Goal: Task Accomplishment & Management: Manage account settings

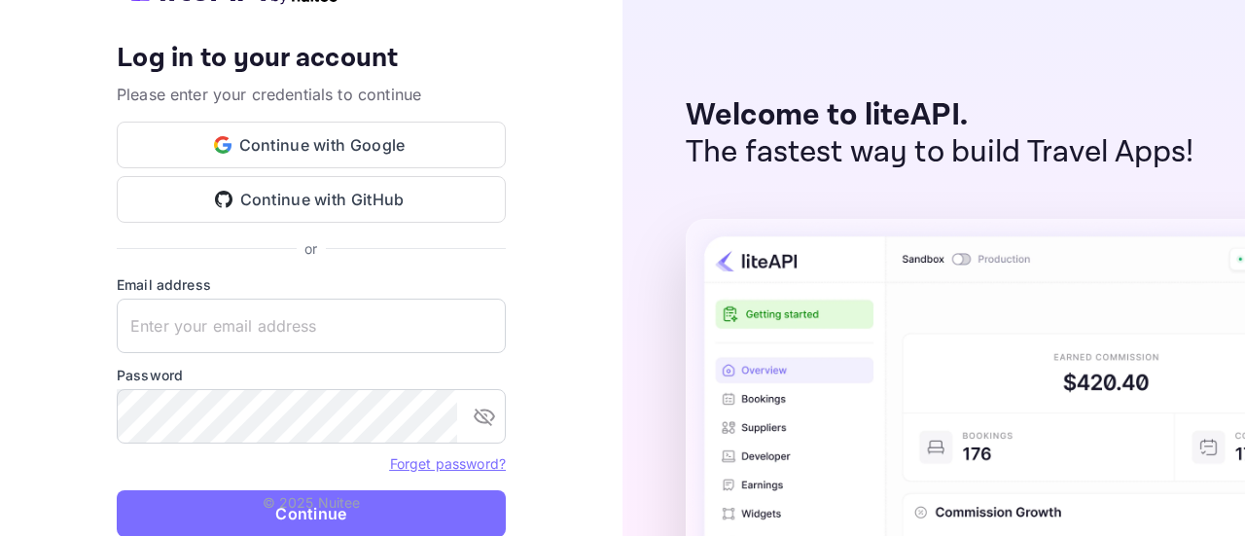
click at [323, 329] on input "text" at bounding box center [311, 326] width 389 height 54
type input "[PERSON_NAME][EMAIL_ADDRESS][DOMAIN_NAME]"
click at [358, 497] on p "© 2025 Nuitee" at bounding box center [312, 502] width 98 height 20
click at [346, 518] on button "Continue" at bounding box center [311, 513] width 389 height 47
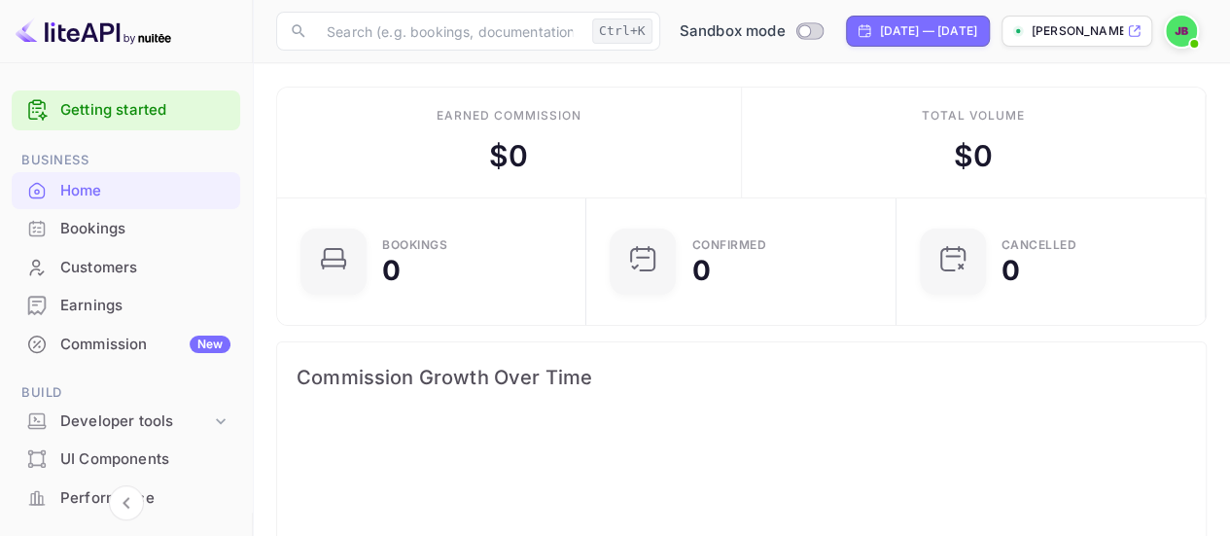
scroll to position [300, 284]
click at [1106, 32] on p "[PERSON_NAME]-tdgkc.nui..." at bounding box center [1077, 31] width 91 height 18
click at [132, 237] on div "Bookings" at bounding box center [145, 229] width 170 height 22
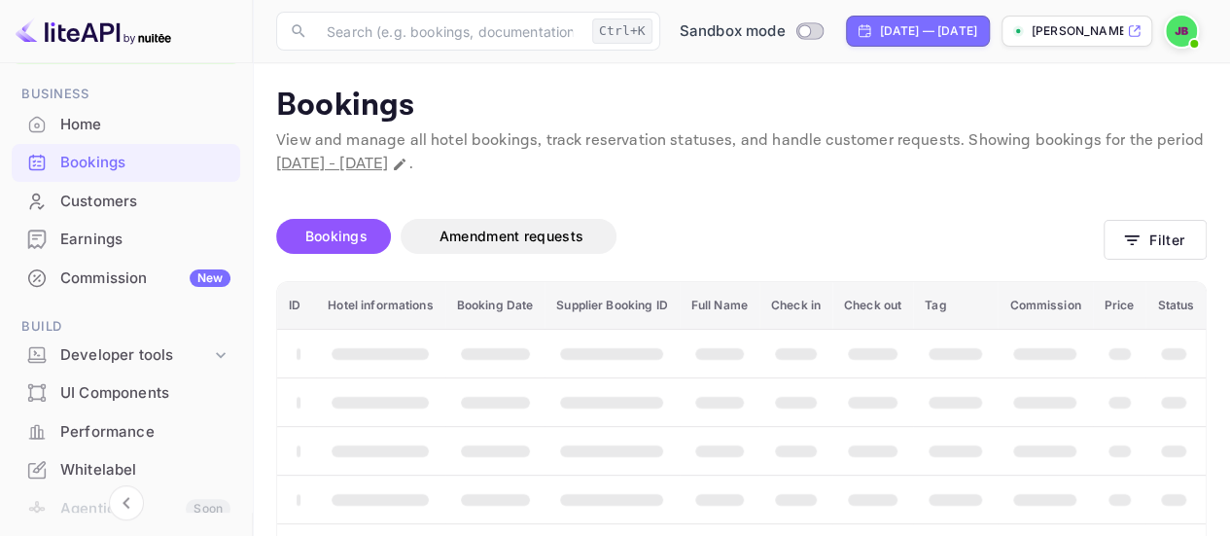
scroll to position [194, 0]
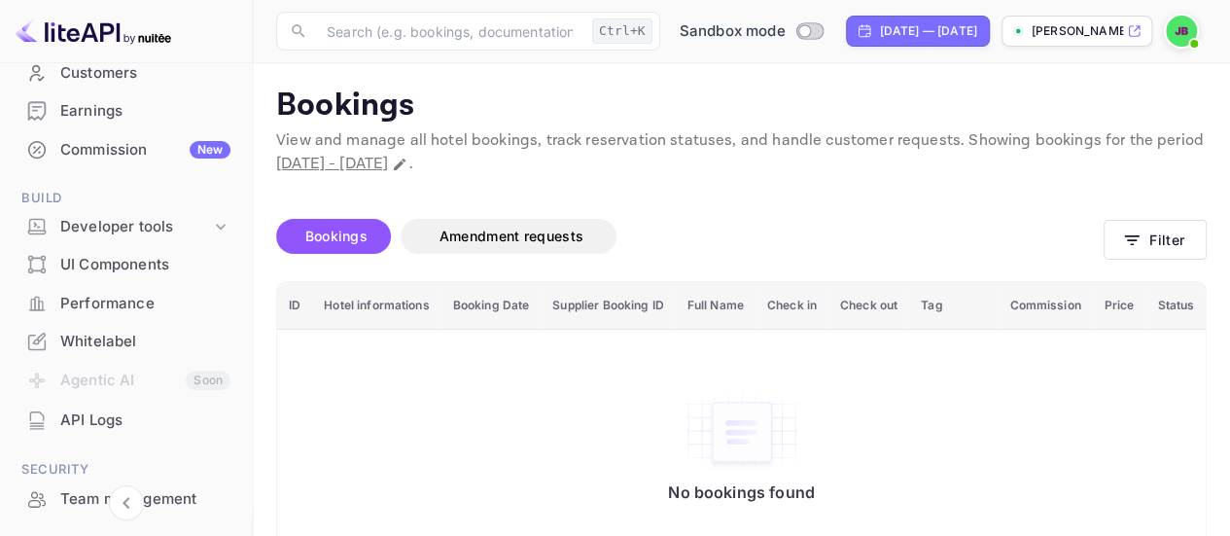
click at [141, 261] on div "UI Components" at bounding box center [145, 265] width 170 height 22
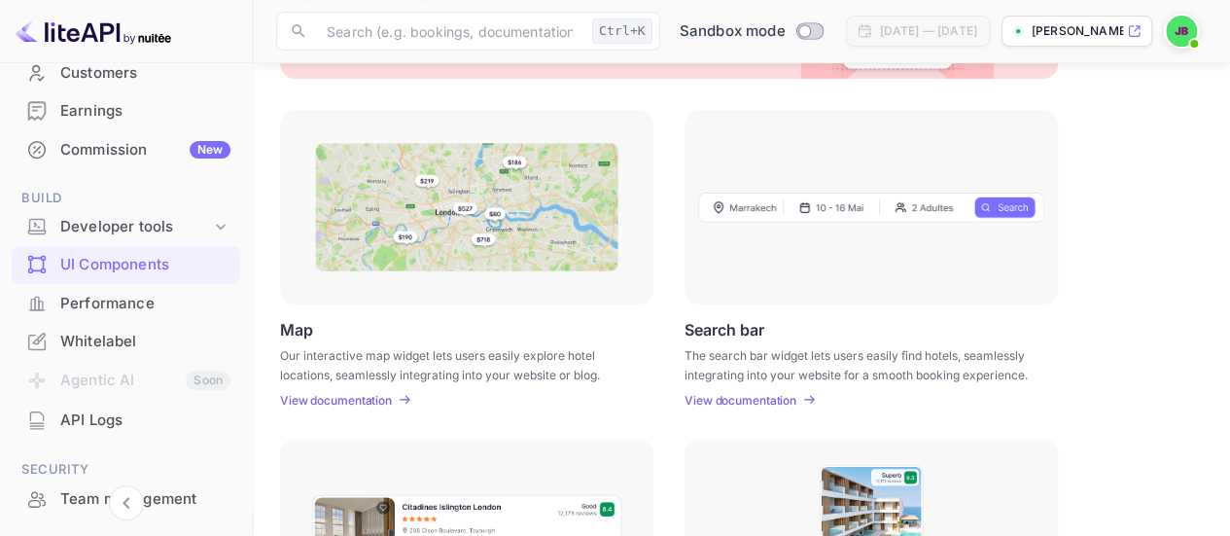
scroll to position [191, 0]
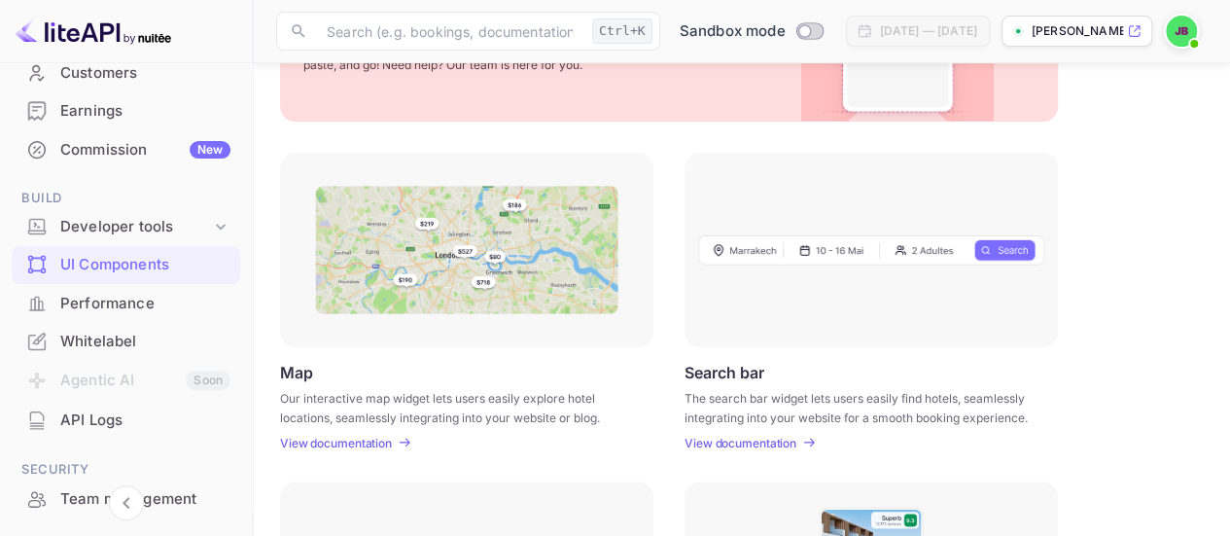
click at [147, 306] on div "Performance" at bounding box center [145, 304] width 170 height 22
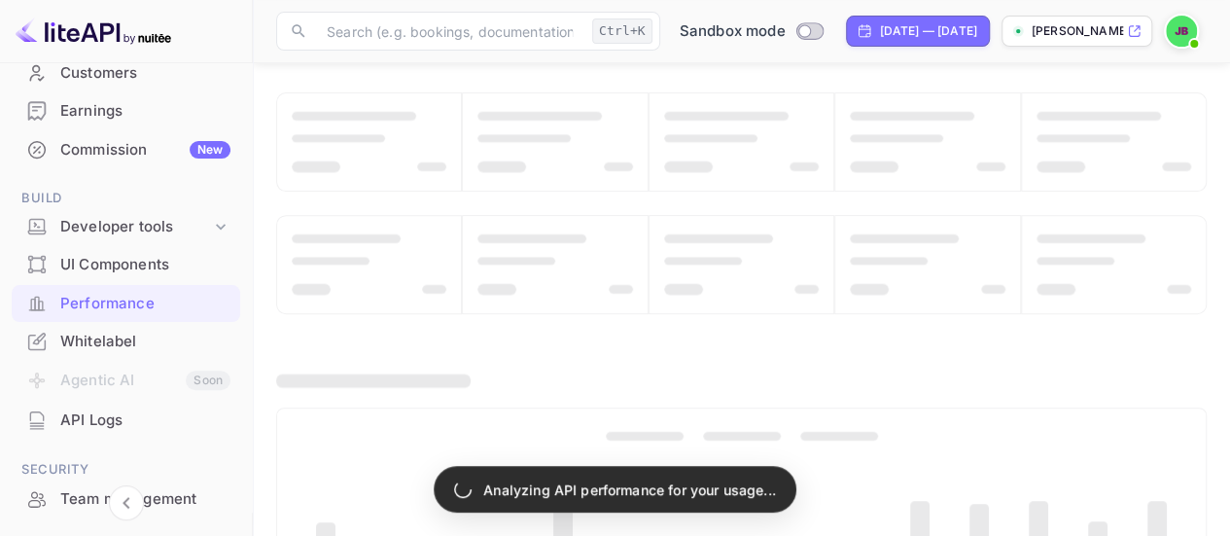
scroll to position [292, 0]
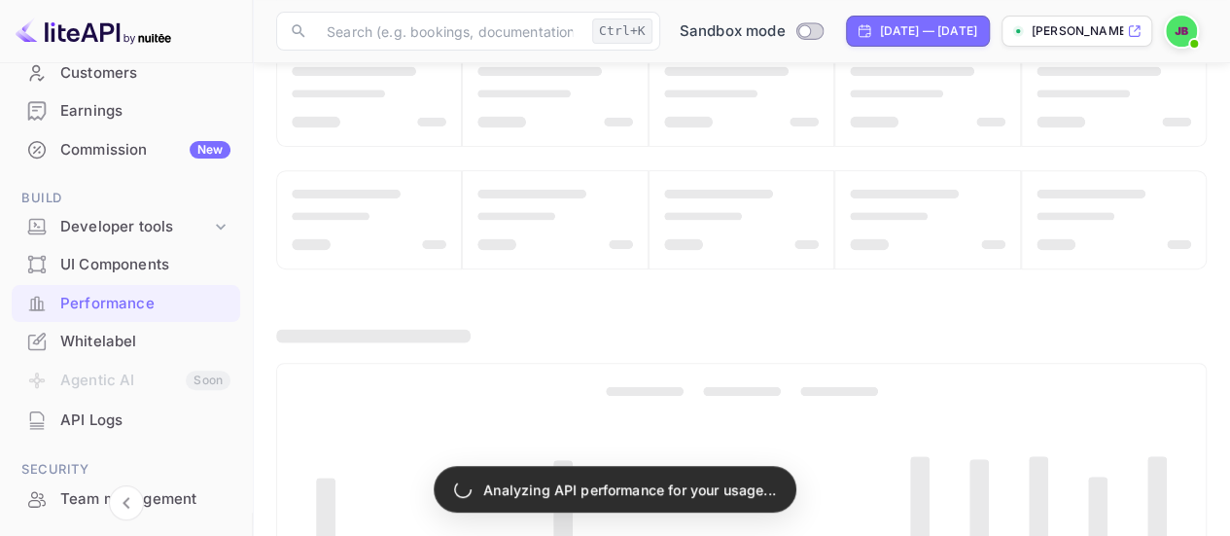
click at [182, 334] on div "Whitelabel" at bounding box center [145, 342] width 170 height 22
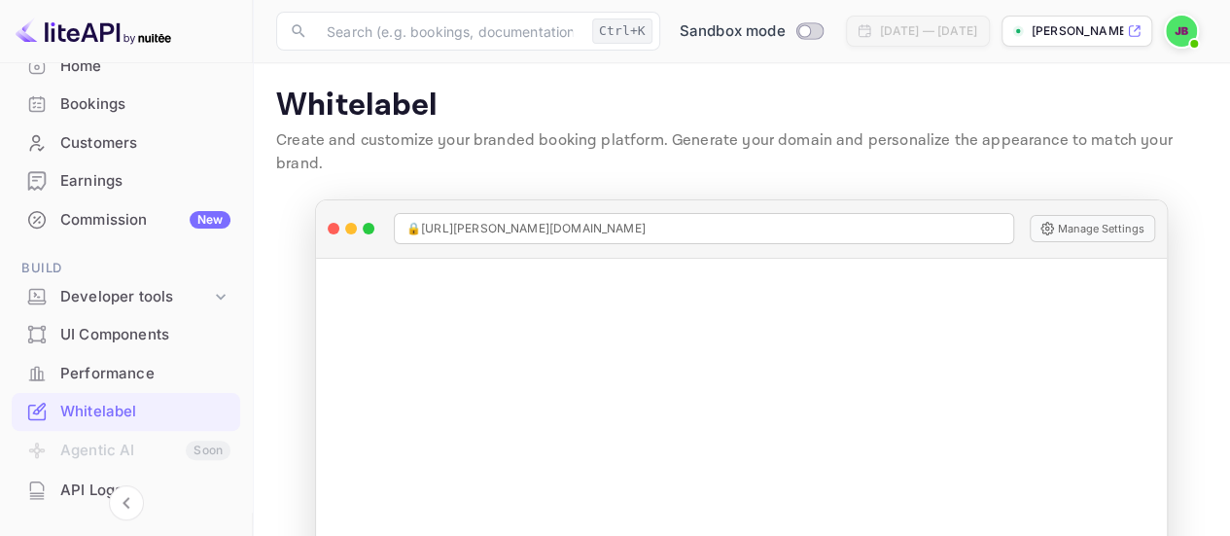
scroll to position [97, 0]
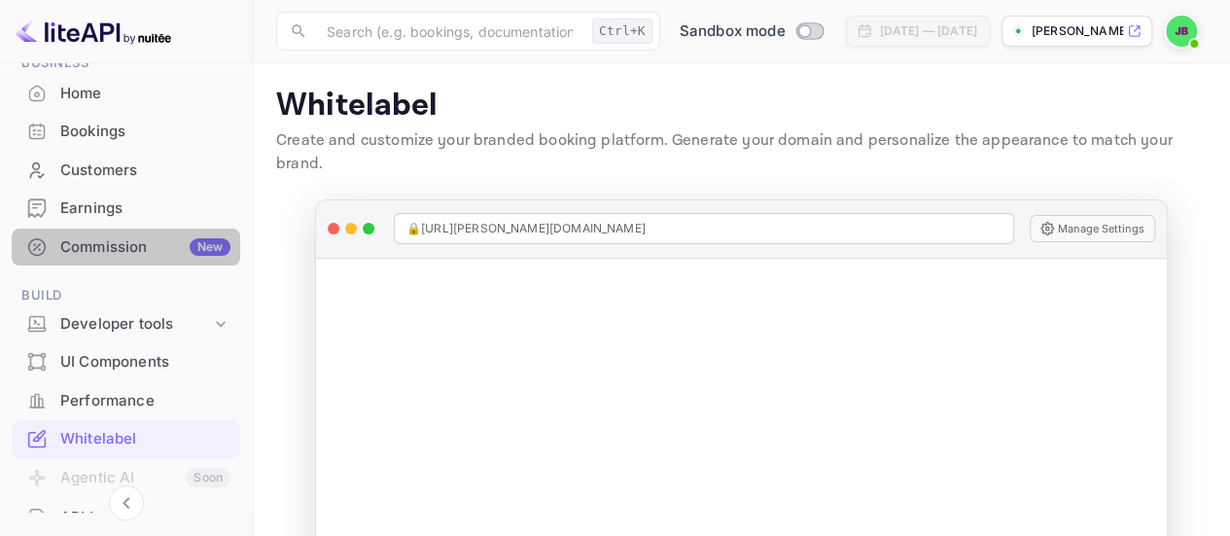
click at [136, 236] on div "Commission New" at bounding box center [145, 247] width 170 height 22
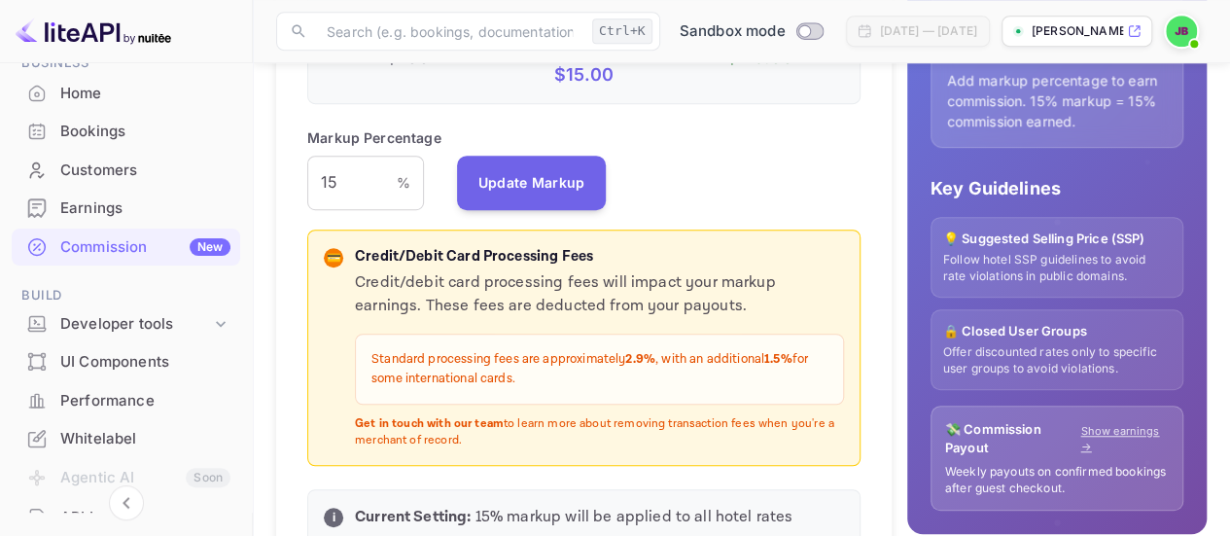
scroll to position [389, 0]
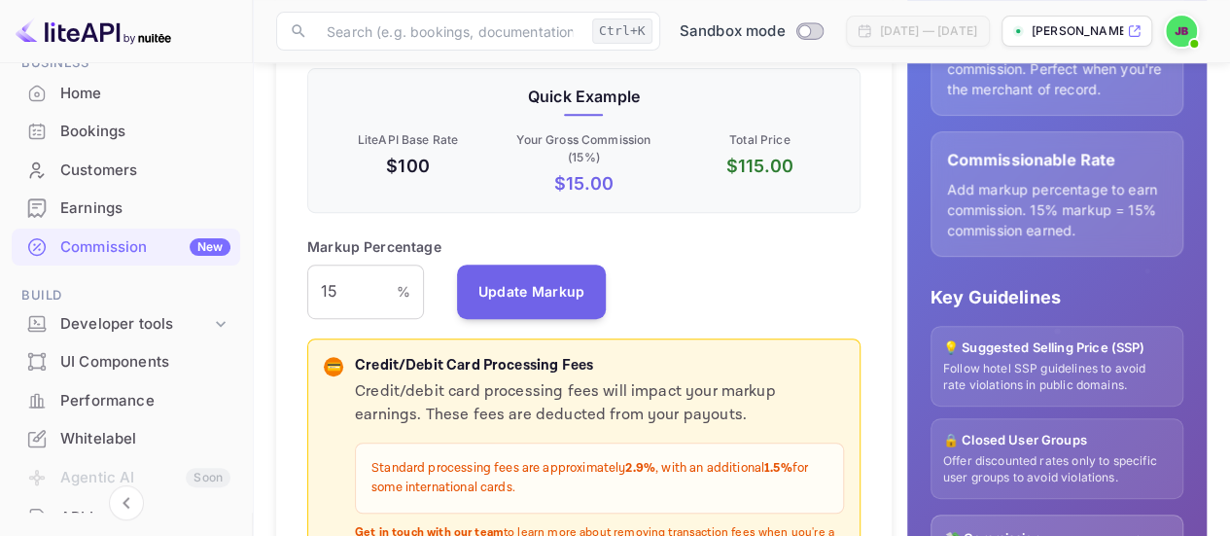
click at [555, 297] on button "Update Markup" at bounding box center [532, 291] width 150 height 54
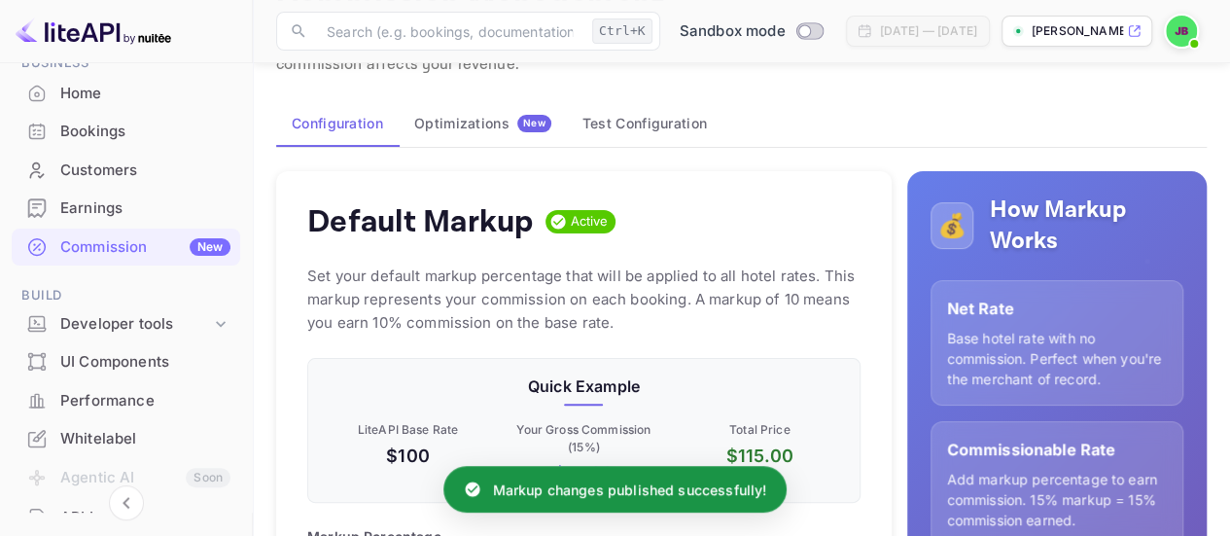
scroll to position [97, 0]
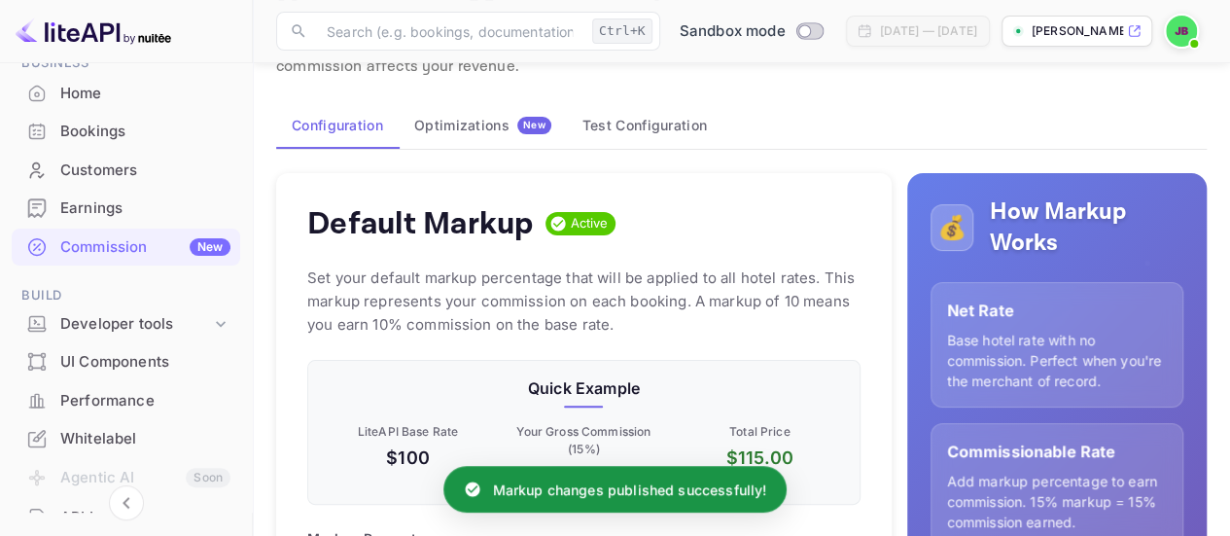
click at [444, 120] on div "Optimizations New" at bounding box center [482, 126] width 137 height 18
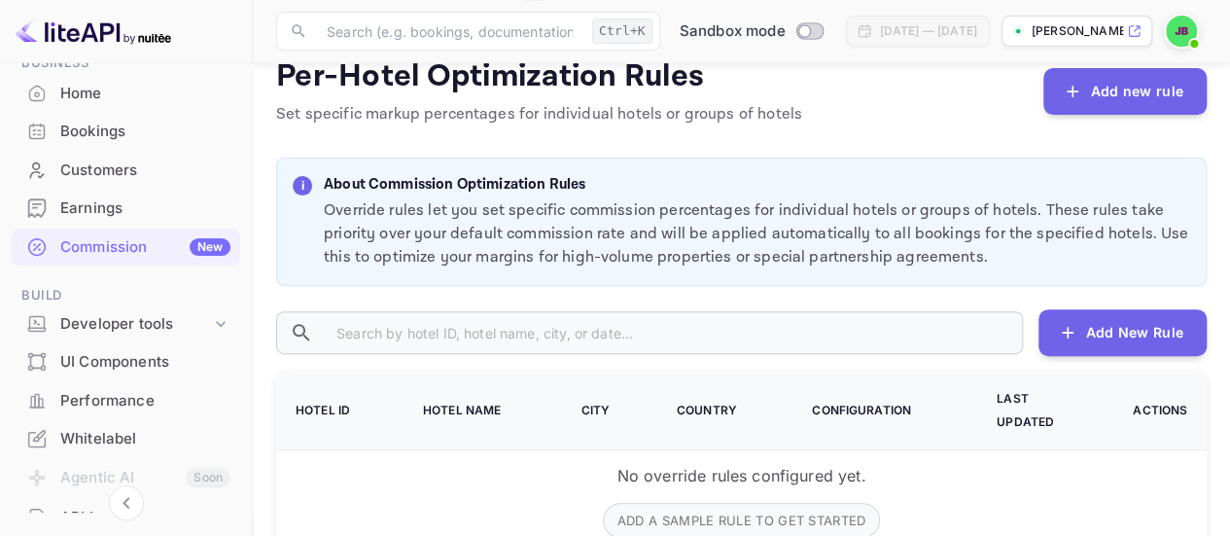
scroll to position [97, 0]
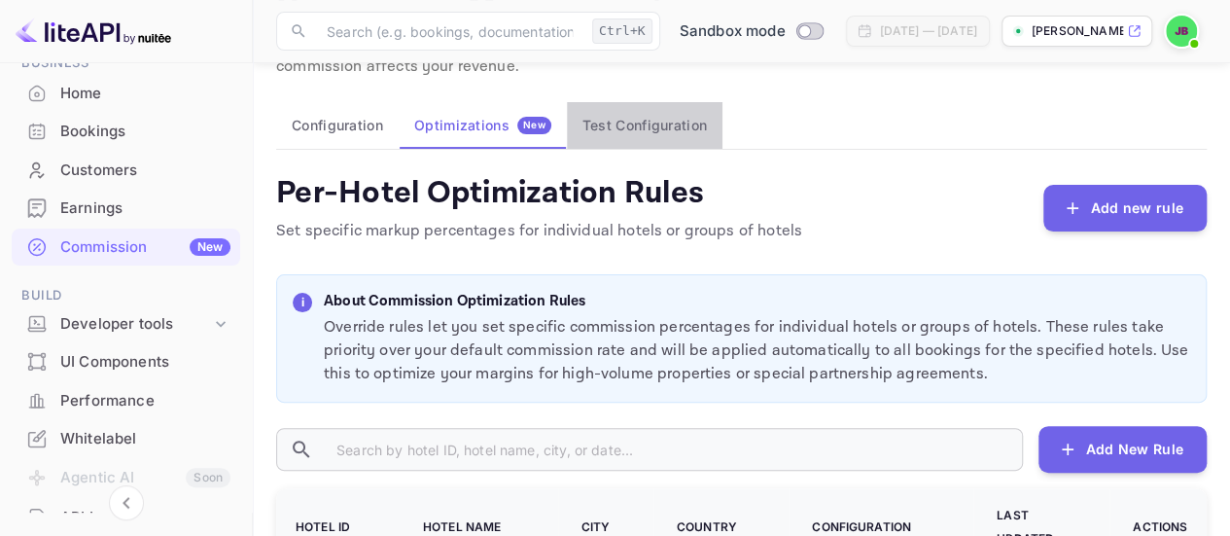
click at [632, 135] on button "Test Configuration" at bounding box center [645, 125] width 156 height 47
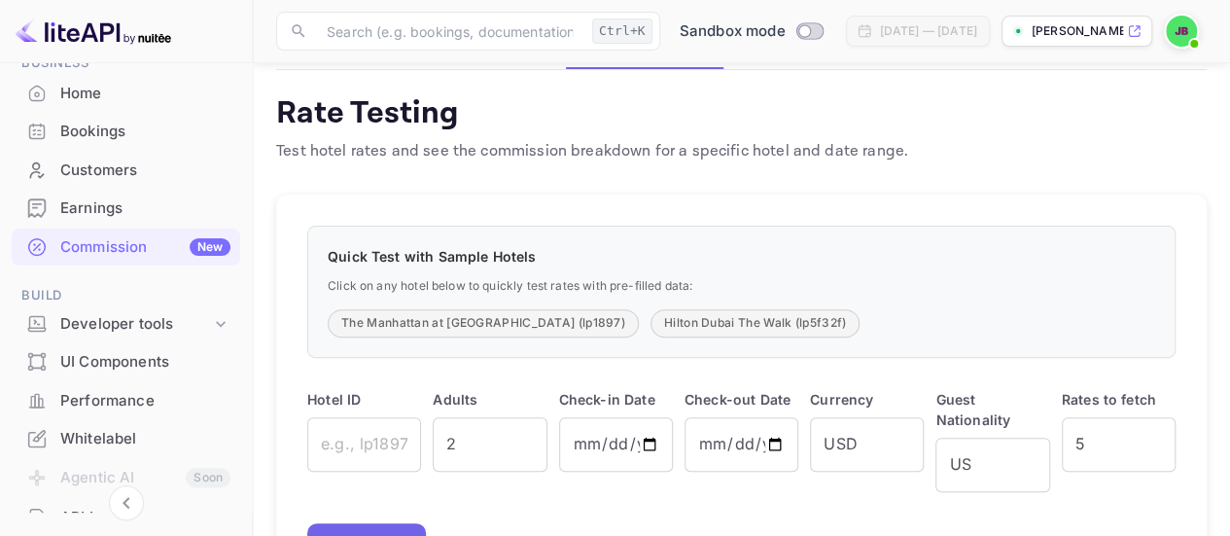
scroll to position [292, 0]
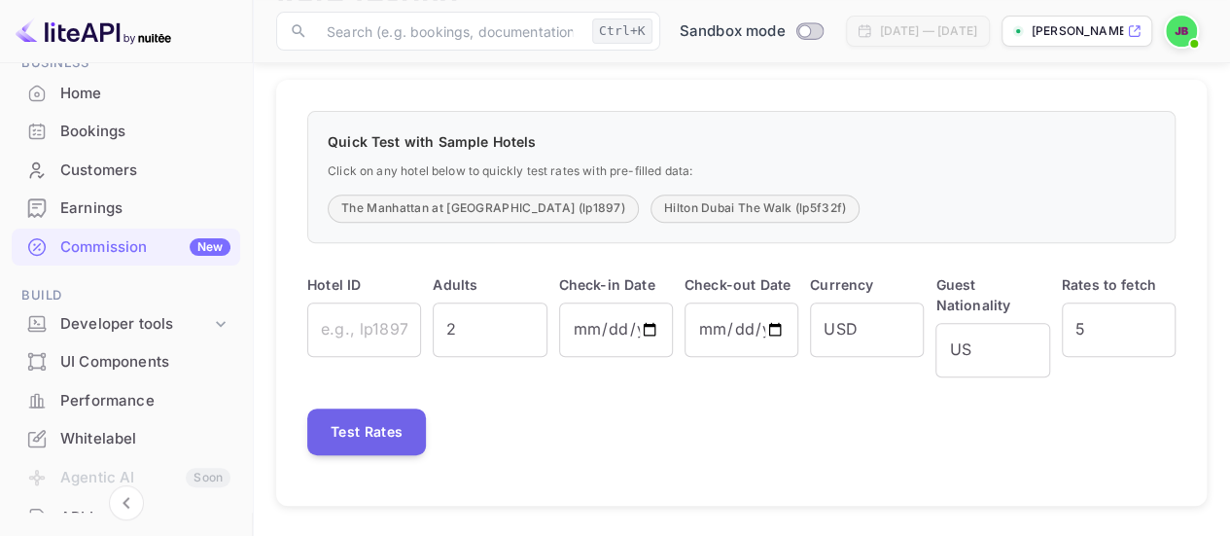
click at [651, 207] on button "Hilton Dubai The Walk (lp5f32f)" at bounding box center [755, 208] width 209 height 28
type input "lp5f32f"
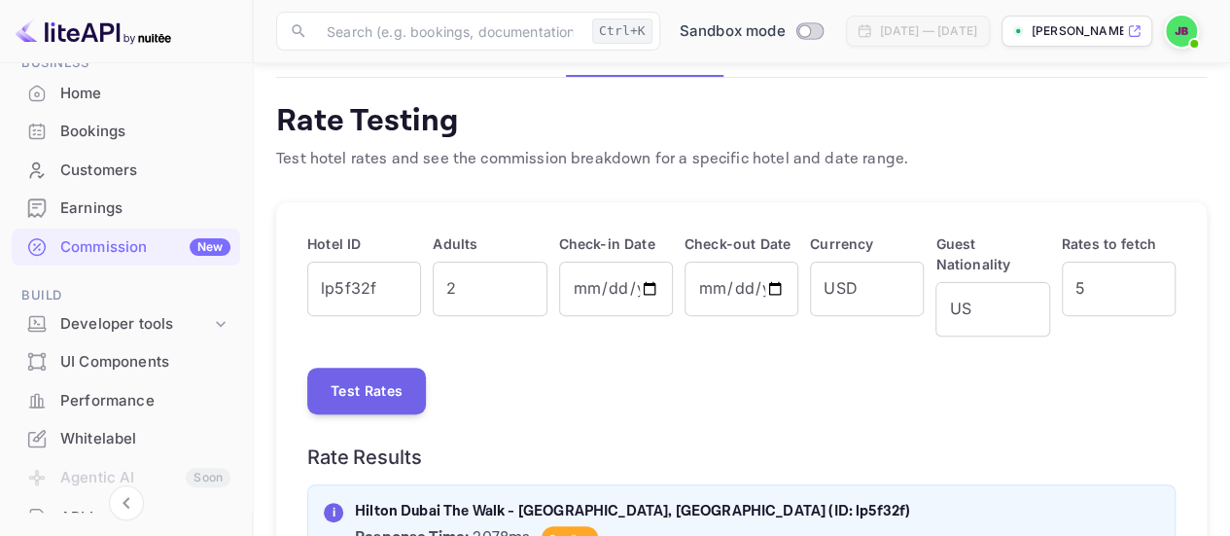
scroll to position [266, 0]
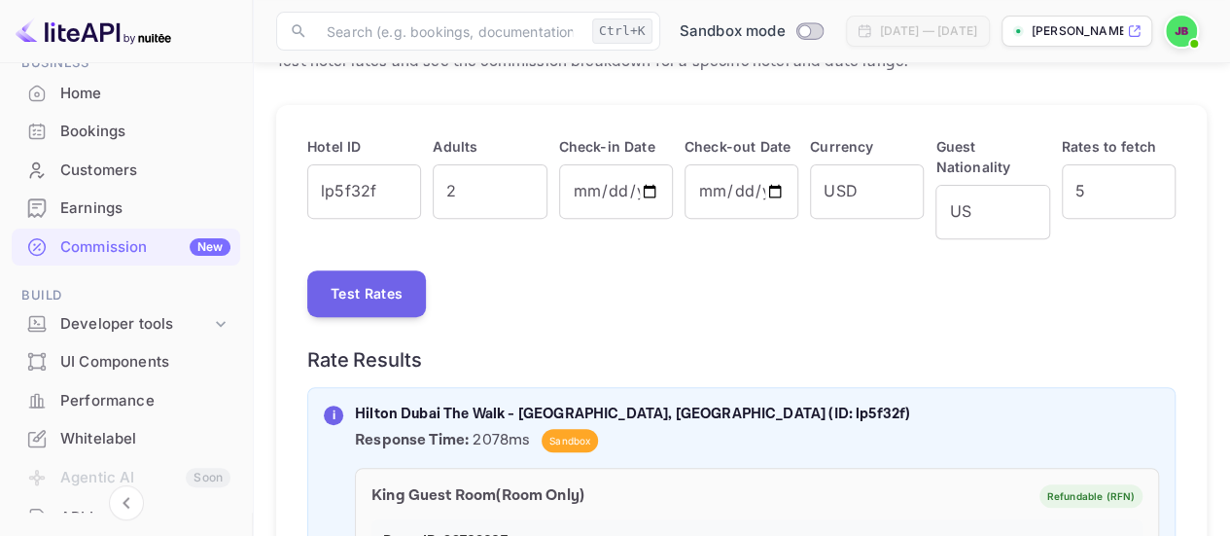
type input "6"
click at [1155, 188] on input "6" at bounding box center [1119, 191] width 114 height 54
click at [350, 314] on button "Test Rates" at bounding box center [366, 293] width 119 height 47
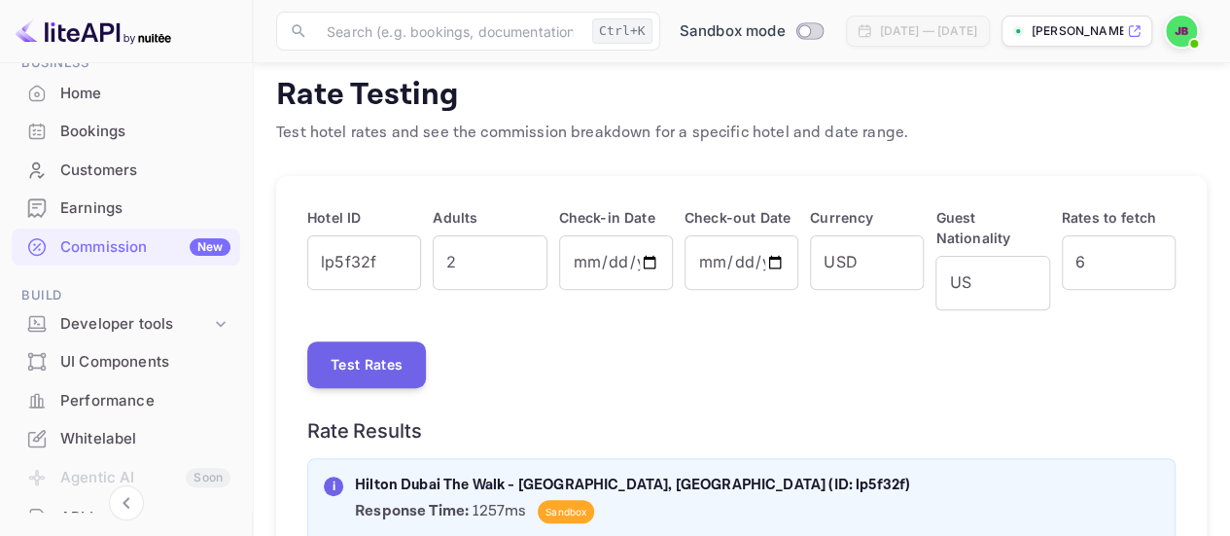
scroll to position [49, 0]
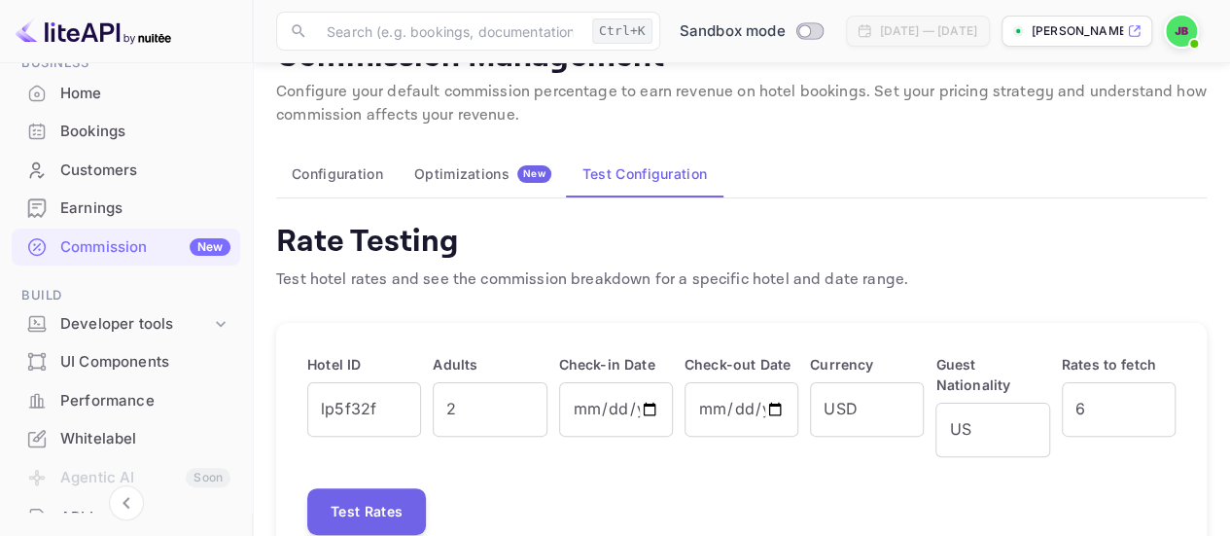
click at [444, 168] on div "Optimizations New" at bounding box center [482, 174] width 137 height 18
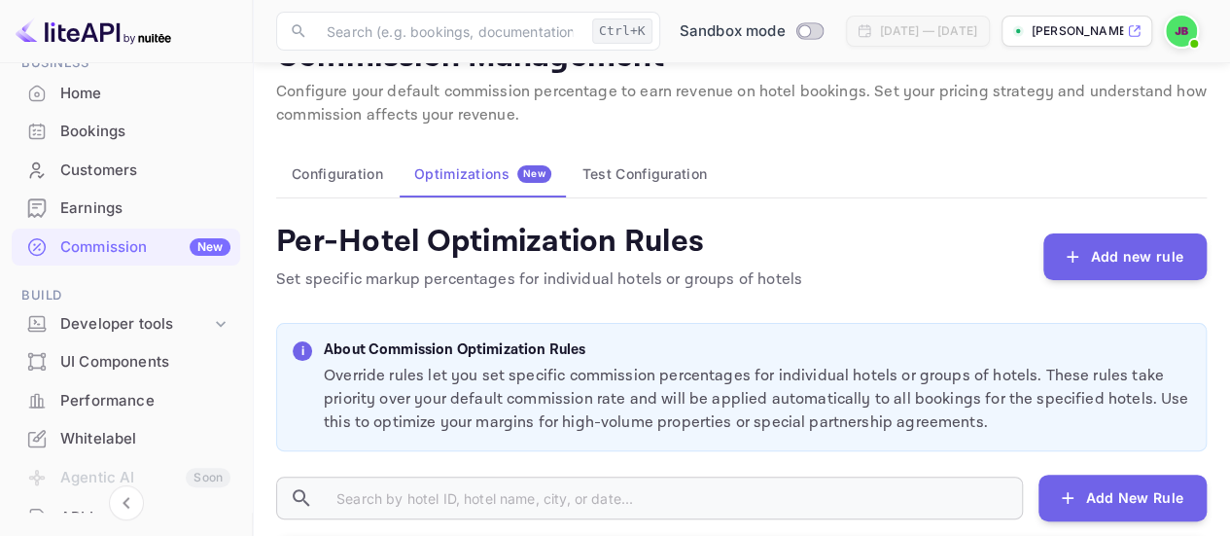
click at [638, 178] on button "Test Configuration" at bounding box center [645, 174] width 156 height 47
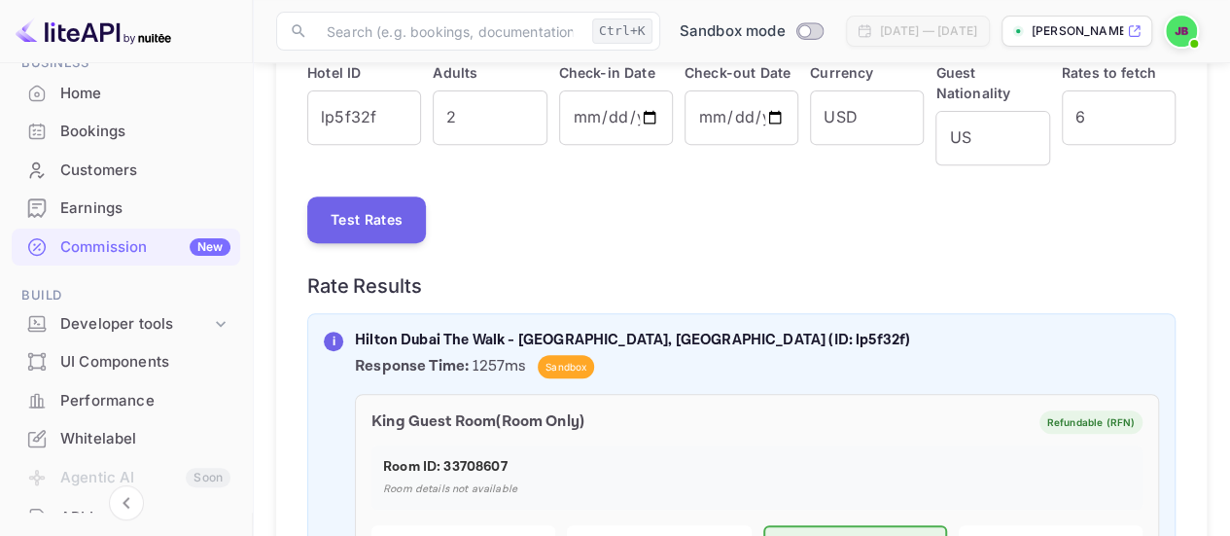
click at [401, 209] on button "Test Rates" at bounding box center [366, 219] width 119 height 47
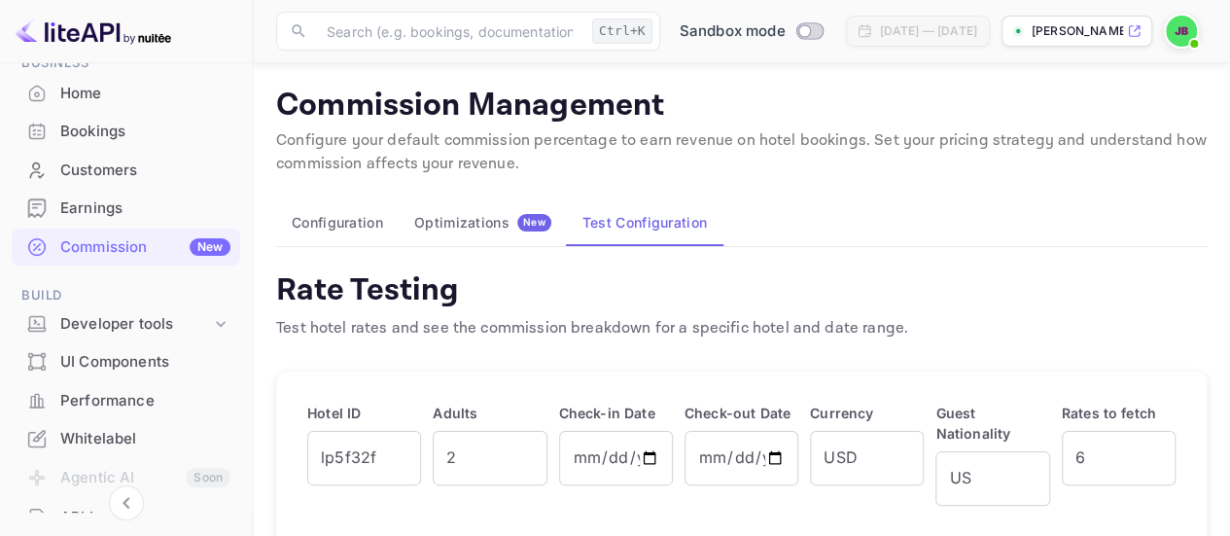
scroll to position [194, 0]
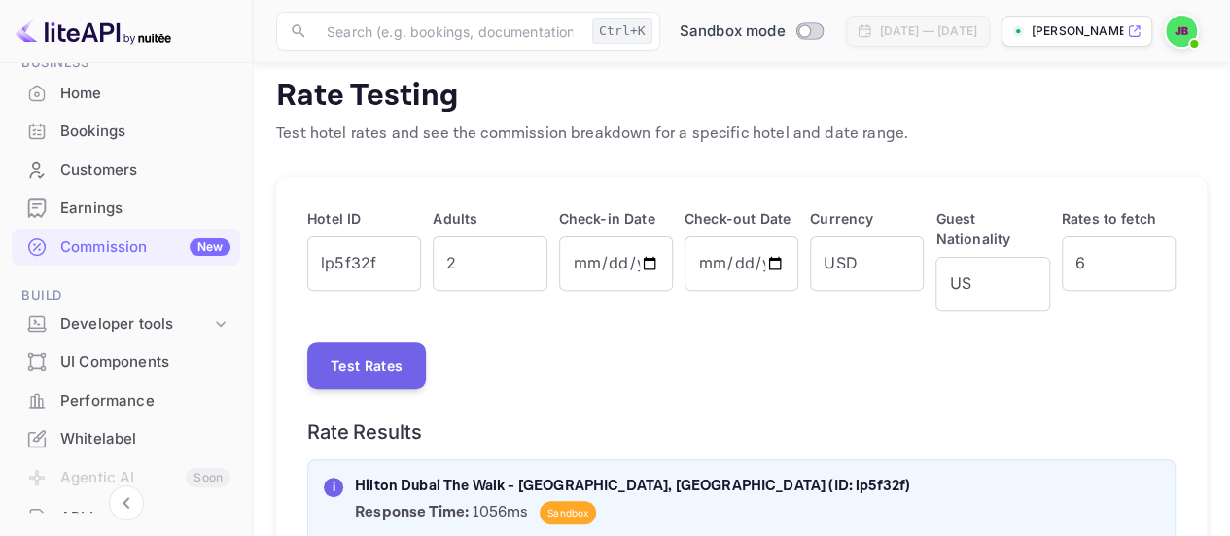
type input "5"
click at [1155, 267] on input "5" at bounding box center [1119, 263] width 114 height 54
click at [395, 347] on button "Test Rates" at bounding box center [366, 365] width 119 height 47
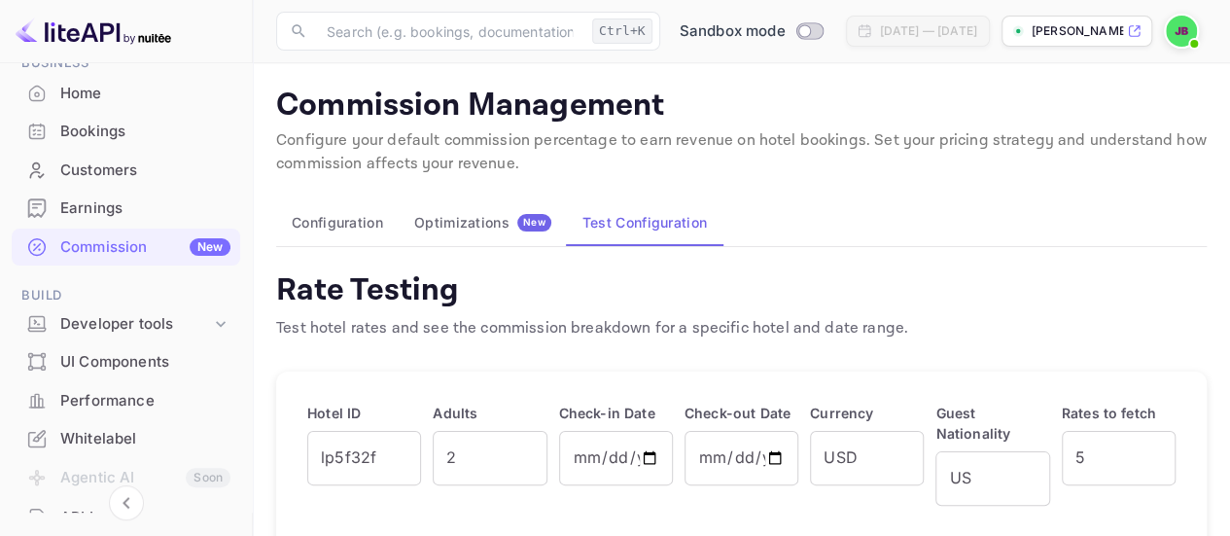
click at [202, 324] on div "Developer tools" at bounding box center [135, 324] width 151 height 22
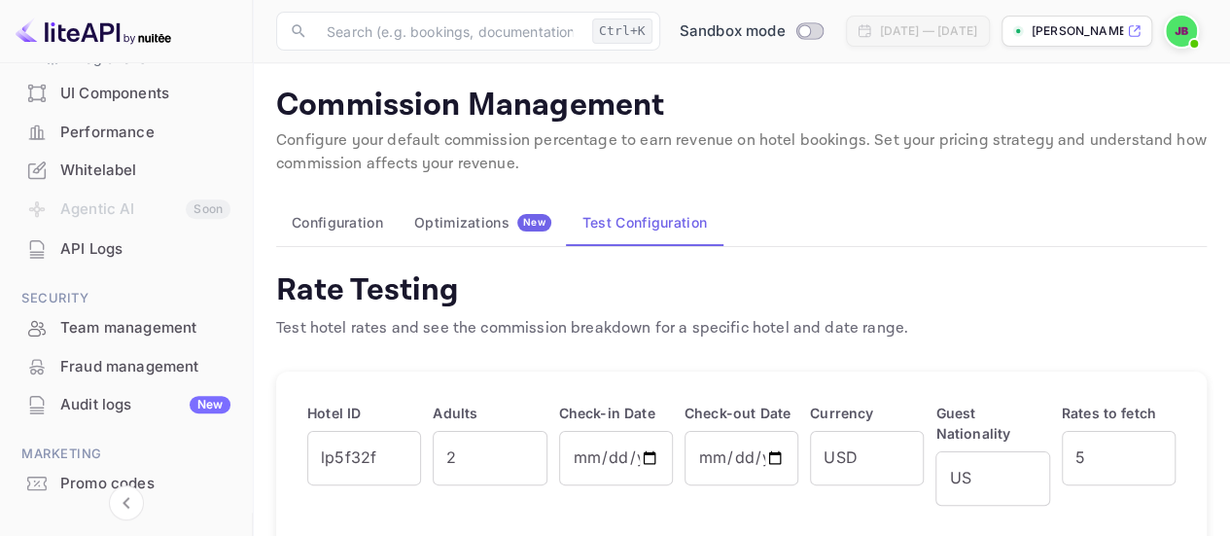
scroll to position [560, 0]
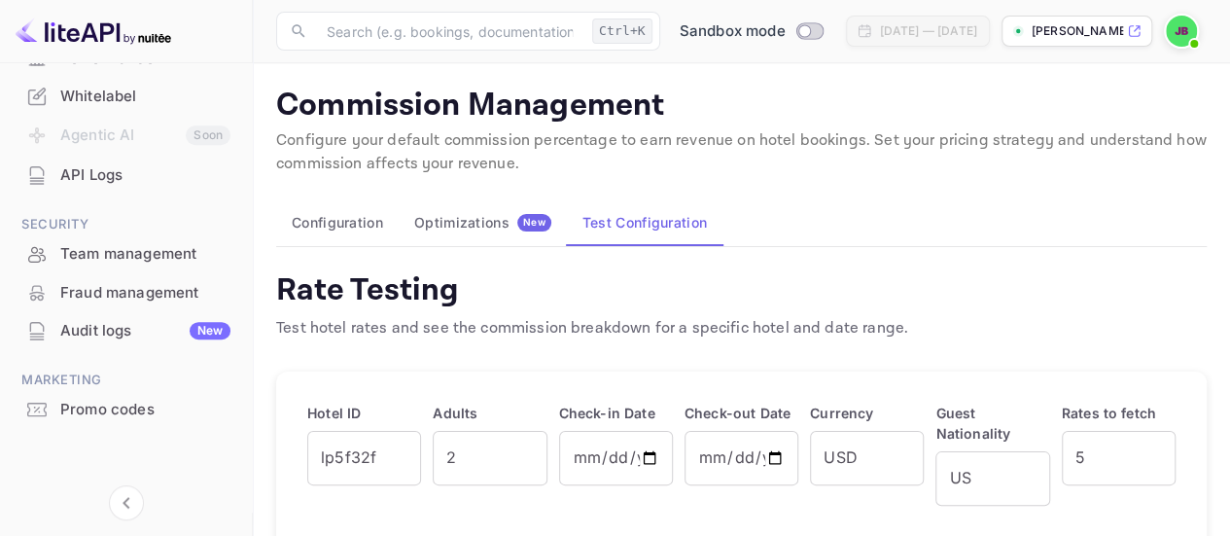
click at [175, 298] on div "Fraud management" at bounding box center [145, 293] width 170 height 22
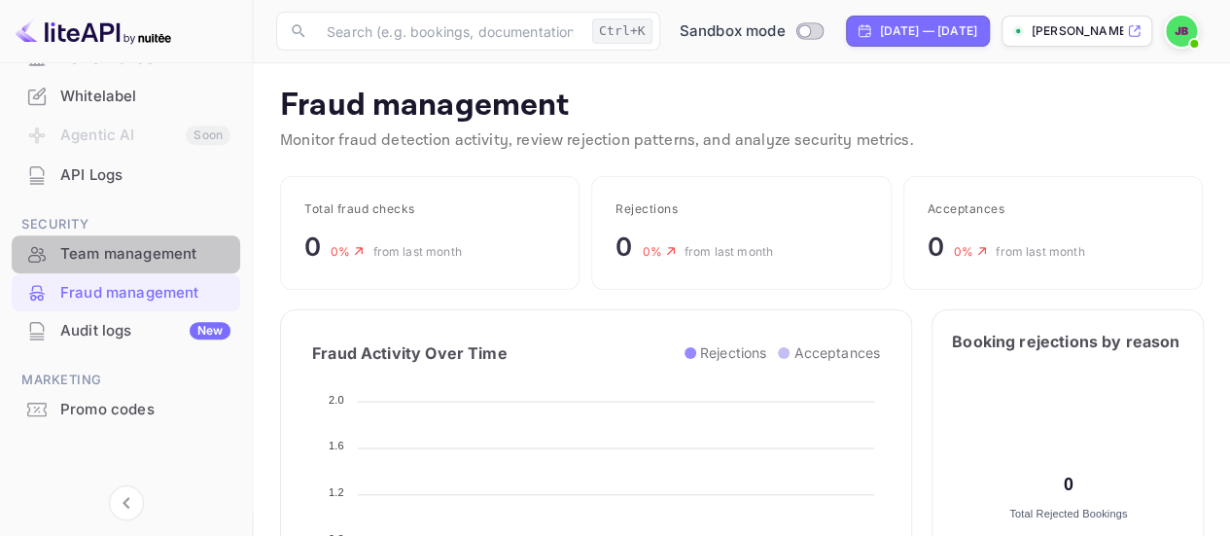
click at [148, 252] on div "Team management" at bounding box center [145, 254] width 170 height 22
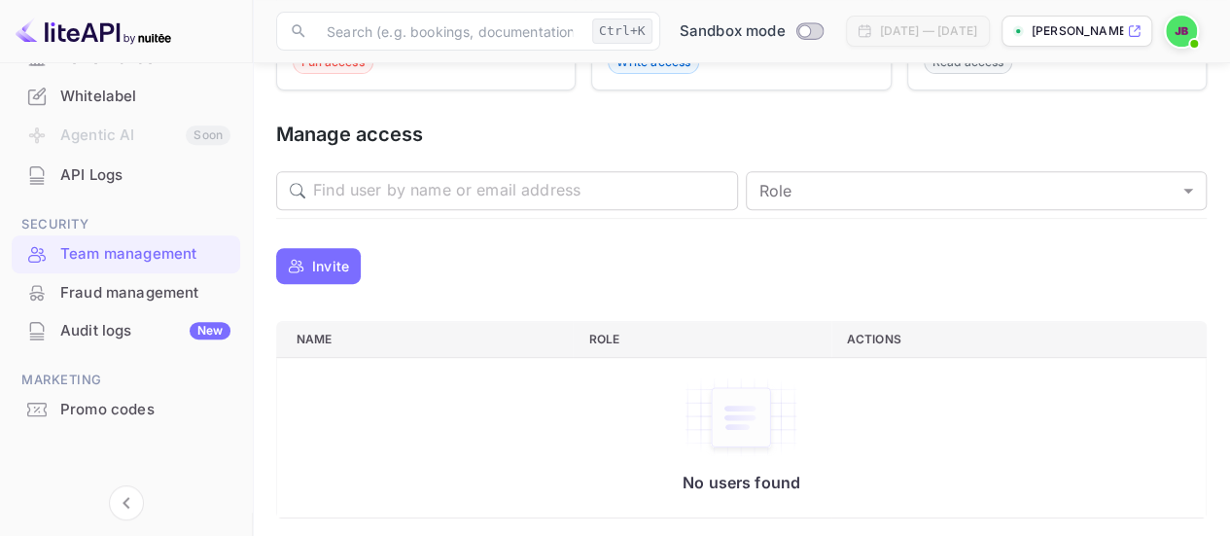
scroll to position [317, 0]
click at [335, 262] on p "Invite" at bounding box center [330, 264] width 37 height 20
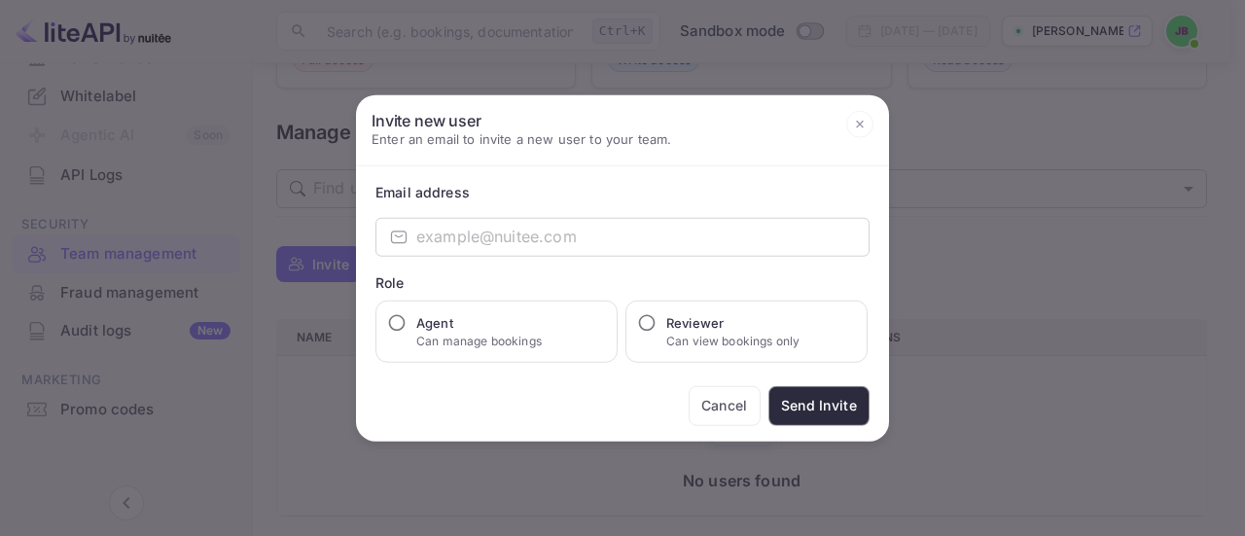
click at [865, 120] on icon at bounding box center [859, 124] width 27 height 27
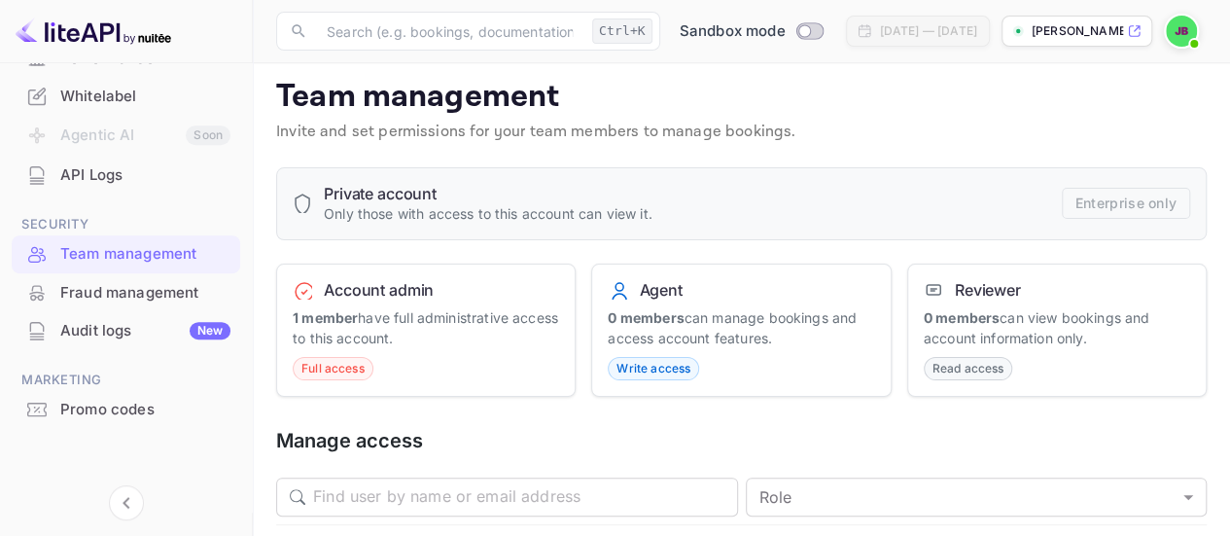
scroll to position [0, 0]
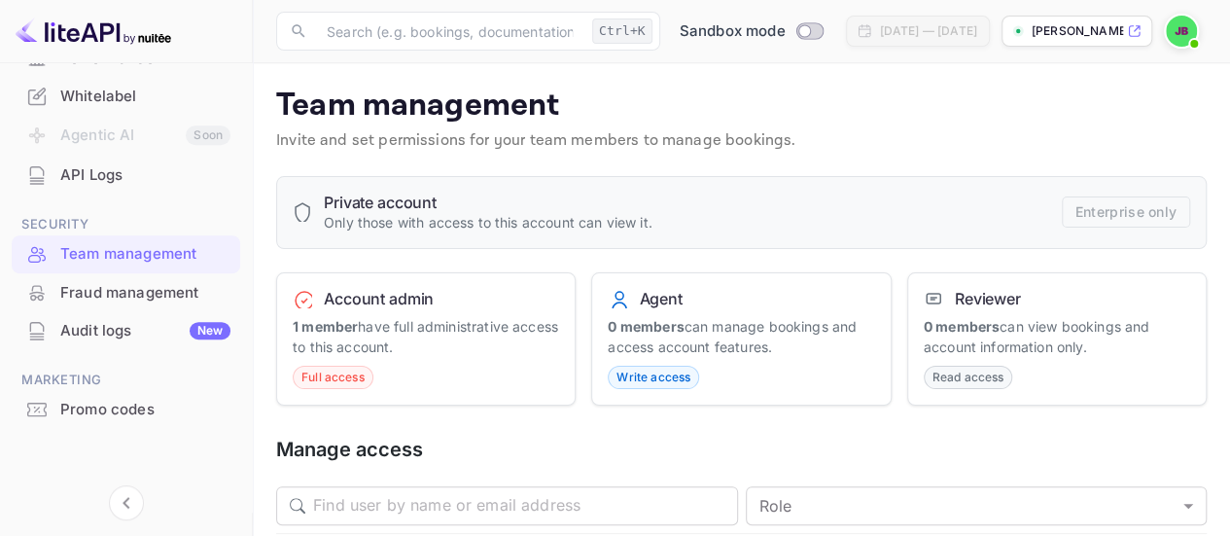
click at [668, 357] on div "Agent 0 members can manage bookings and access account features. Write access" at bounding box center [740, 339] width 299 height 134
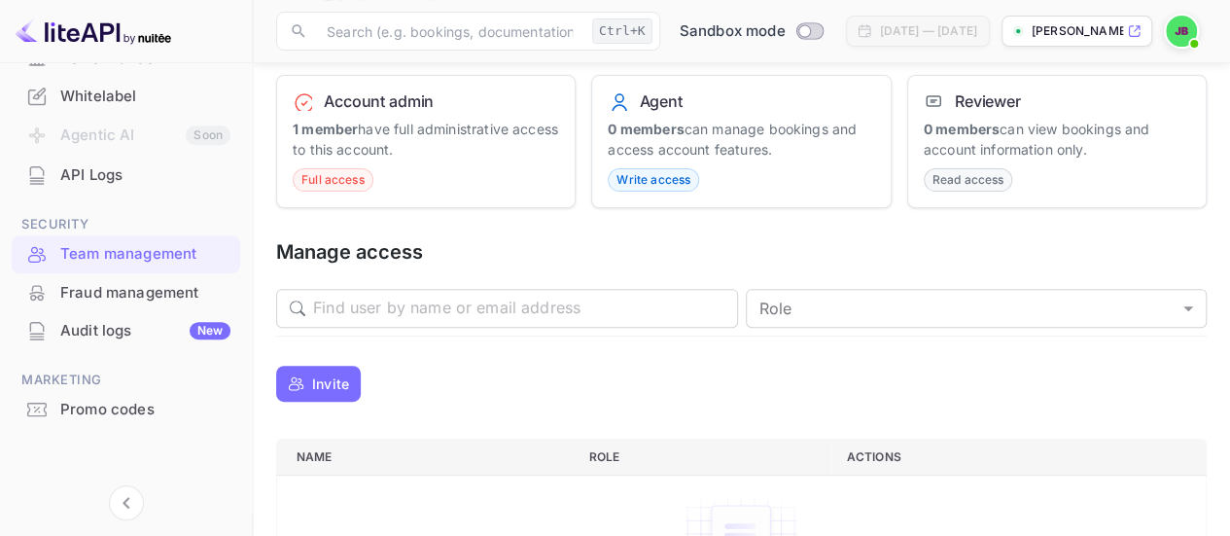
scroll to position [292, 0]
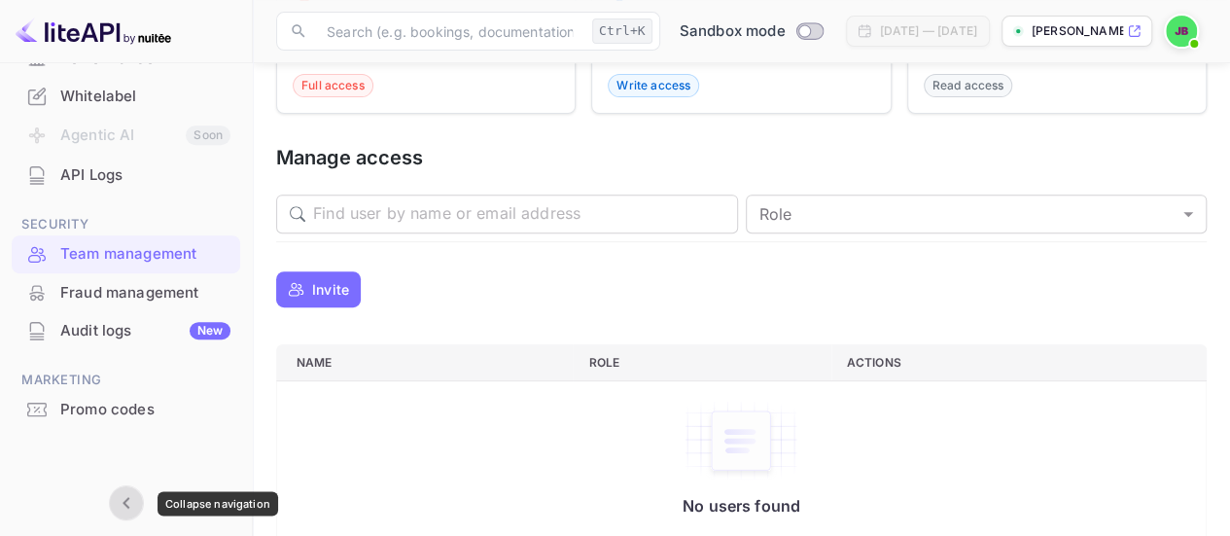
click at [127, 514] on button "Collapse navigation" at bounding box center [126, 502] width 35 height 35
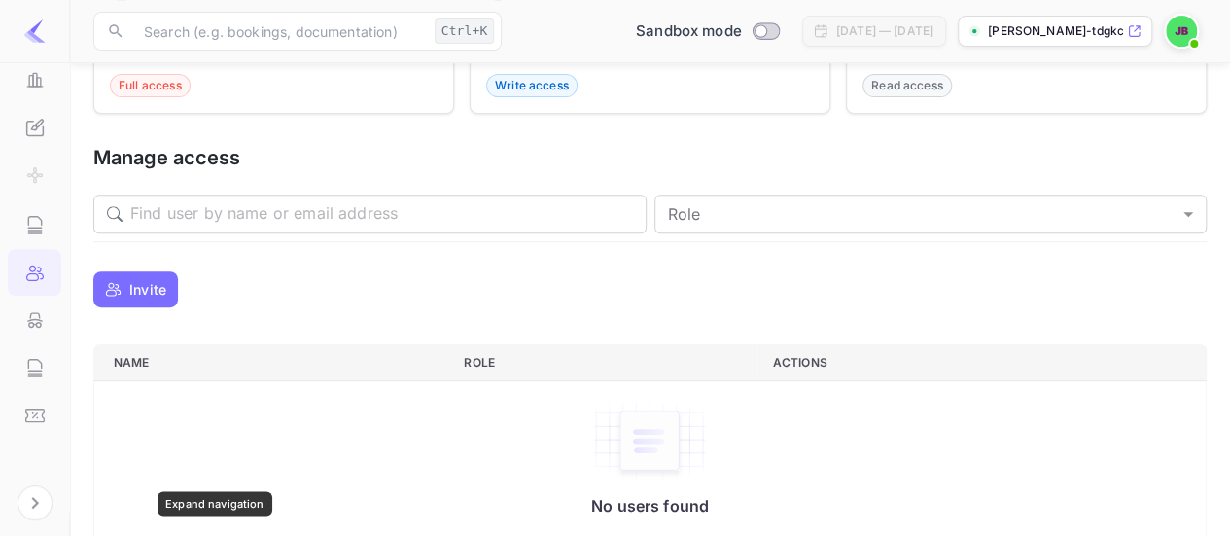
scroll to position [570, 0]
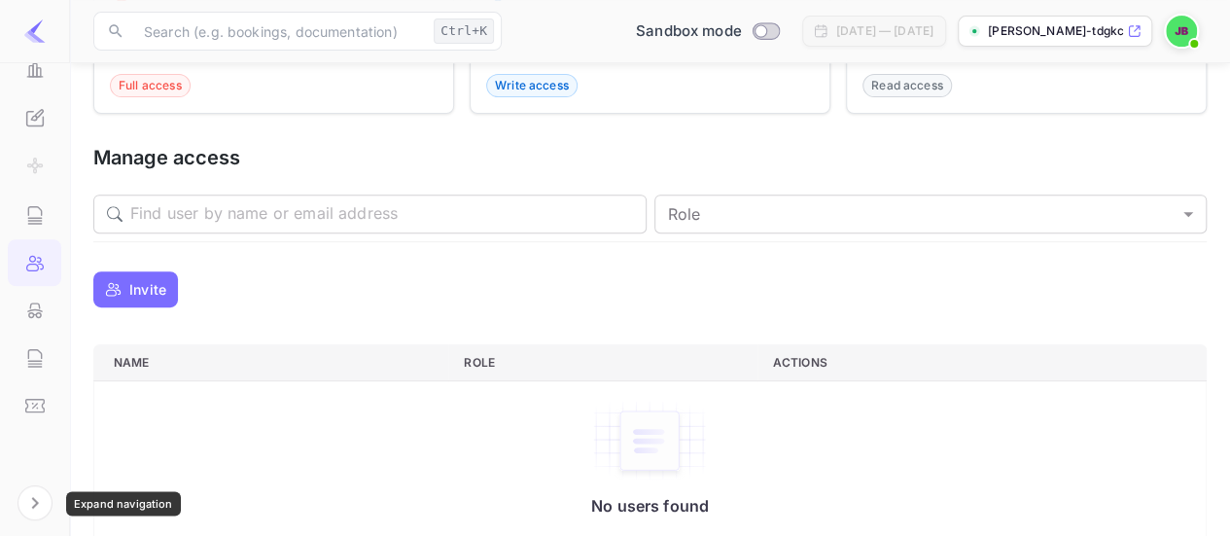
click at [18, 506] on button "Expand navigation" at bounding box center [35, 502] width 35 height 35
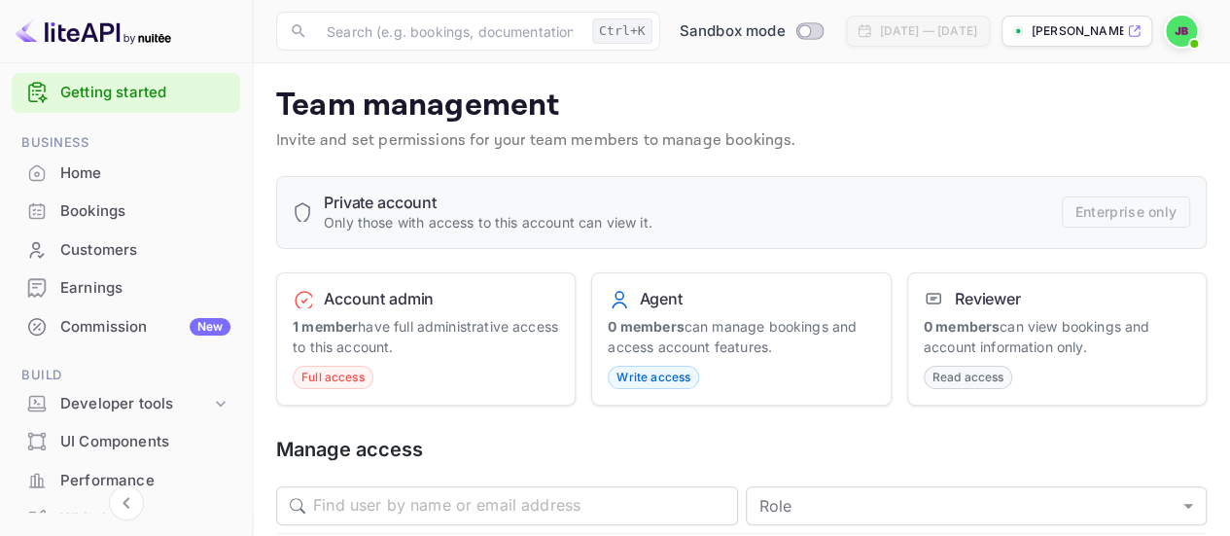
scroll to position [0, 0]
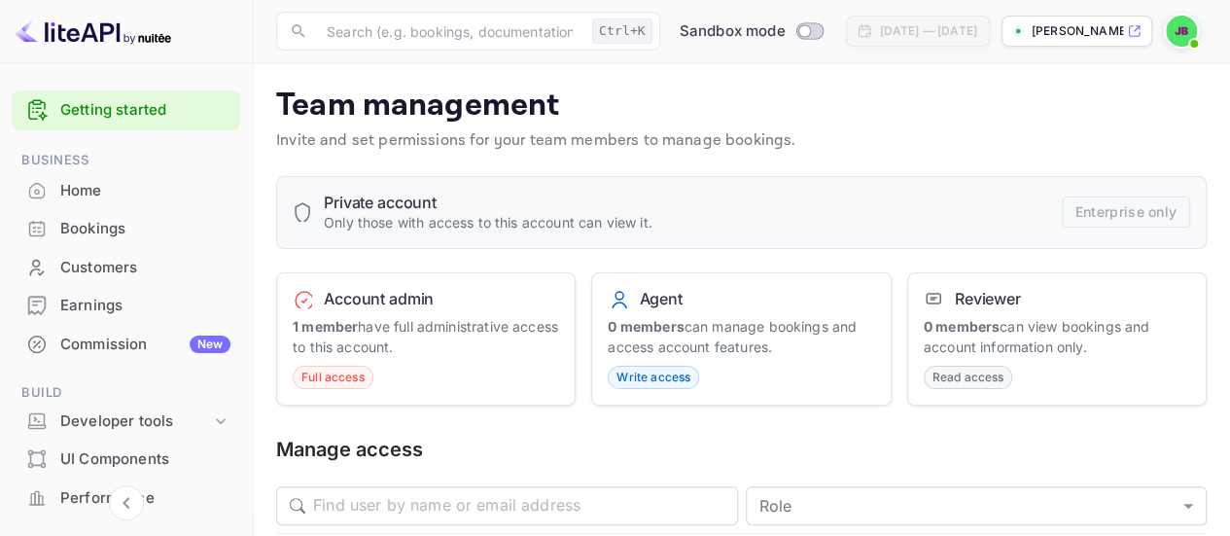
click at [142, 351] on div "Commission New" at bounding box center [145, 345] width 170 height 22
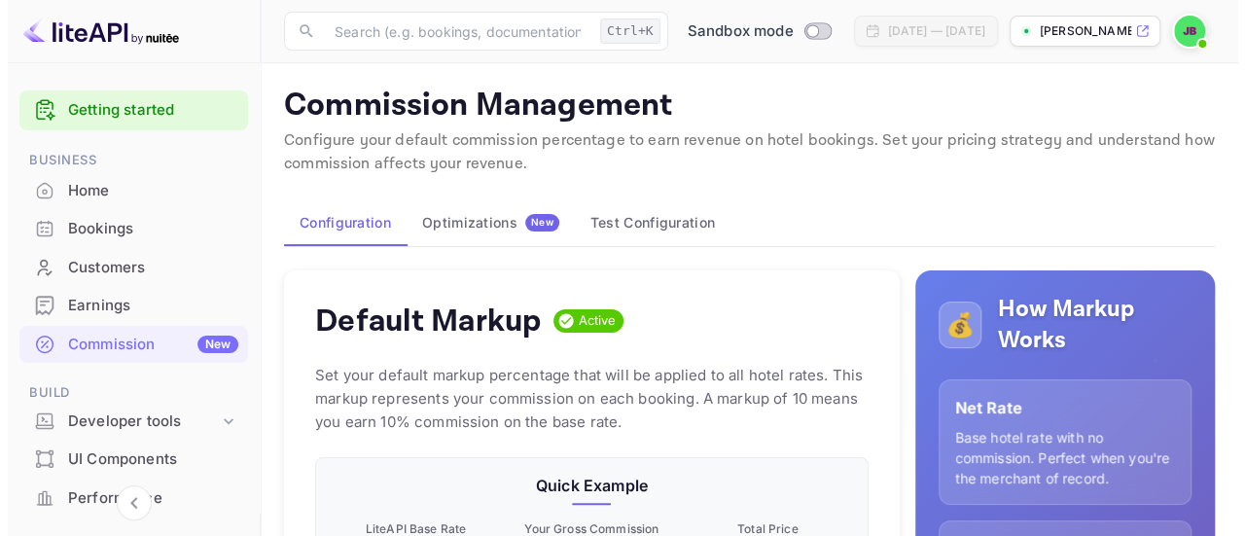
scroll to position [330, 537]
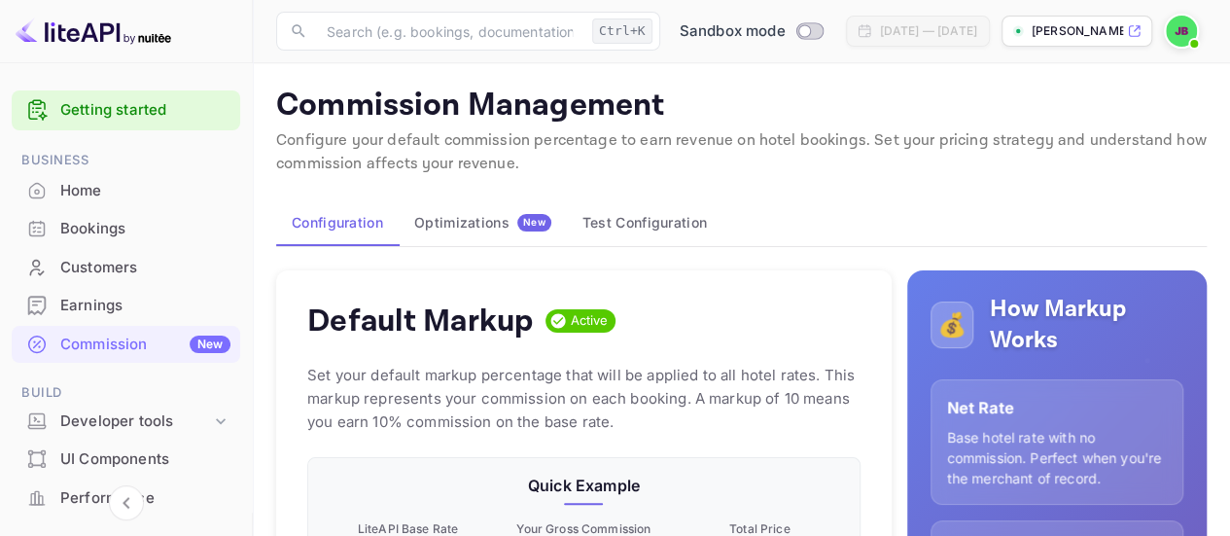
click at [480, 229] on div "Optimizations New" at bounding box center [482, 223] width 137 height 18
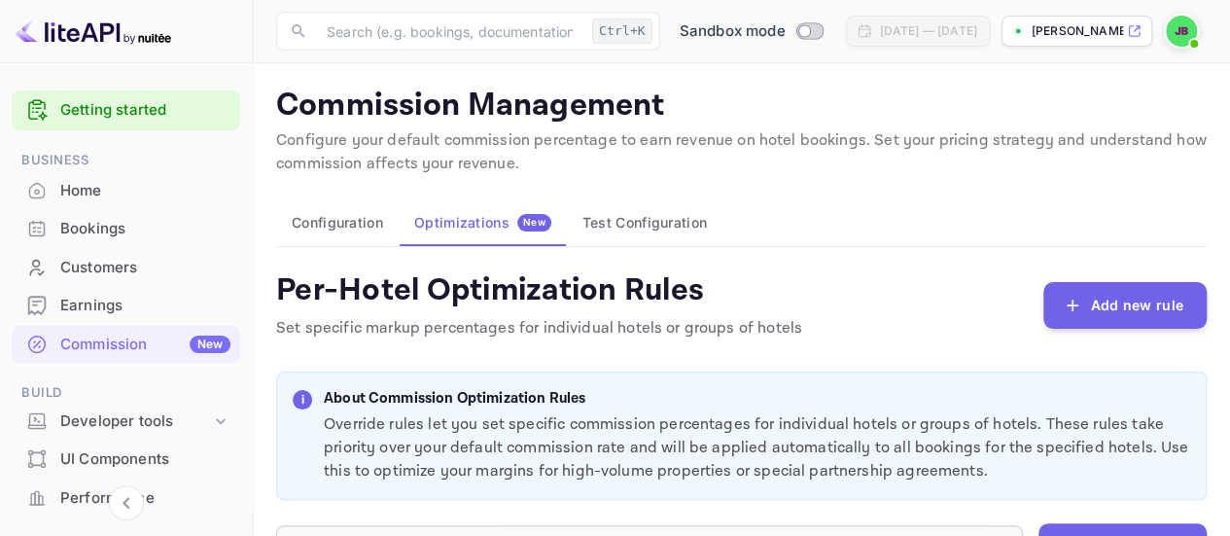
click at [1044, 300] on div "Per-Hotel Optimization Rules Set specific markup percentages for individual hot…" at bounding box center [741, 305] width 931 height 70
click at [1078, 300] on icon "button" at bounding box center [1072, 305] width 19 height 19
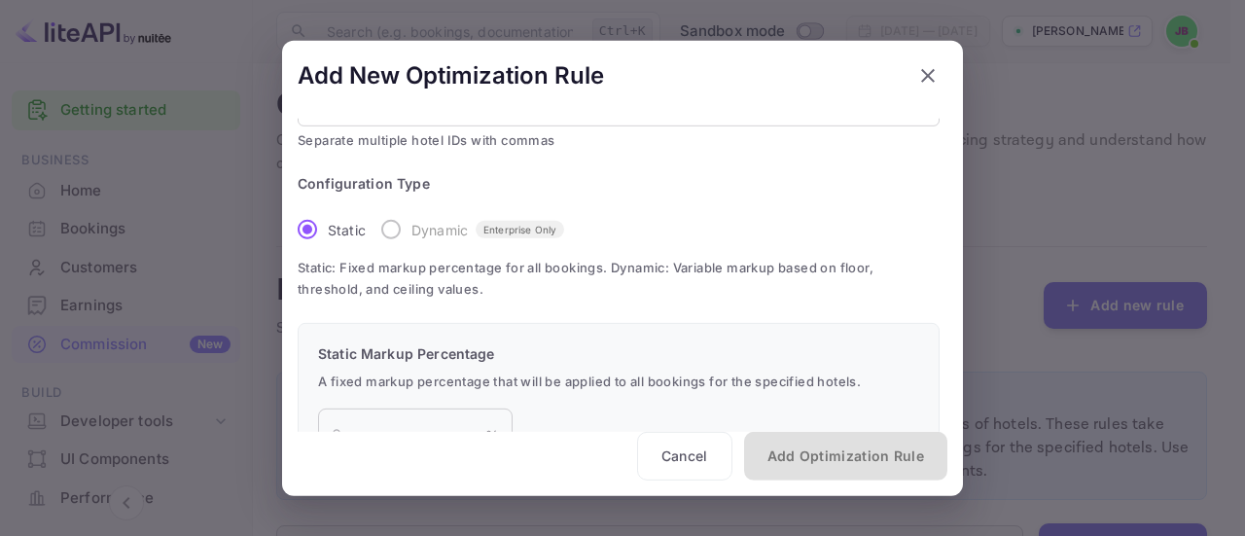
scroll to position [193, 0]
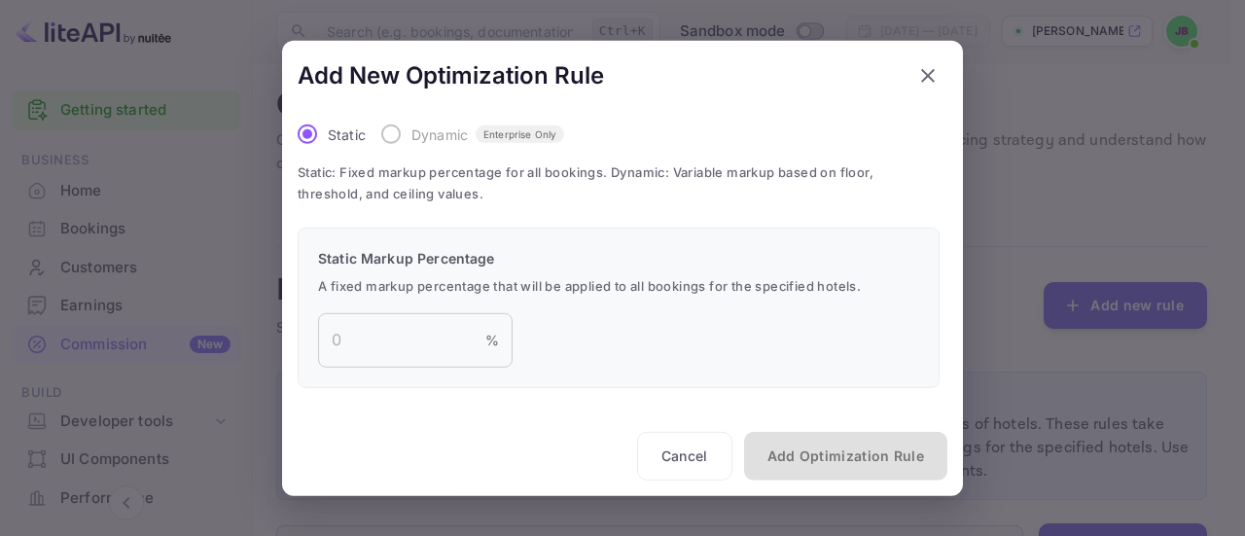
click at [389, 138] on label "Dynamic Enterprise Only" at bounding box center [467, 134] width 194 height 41
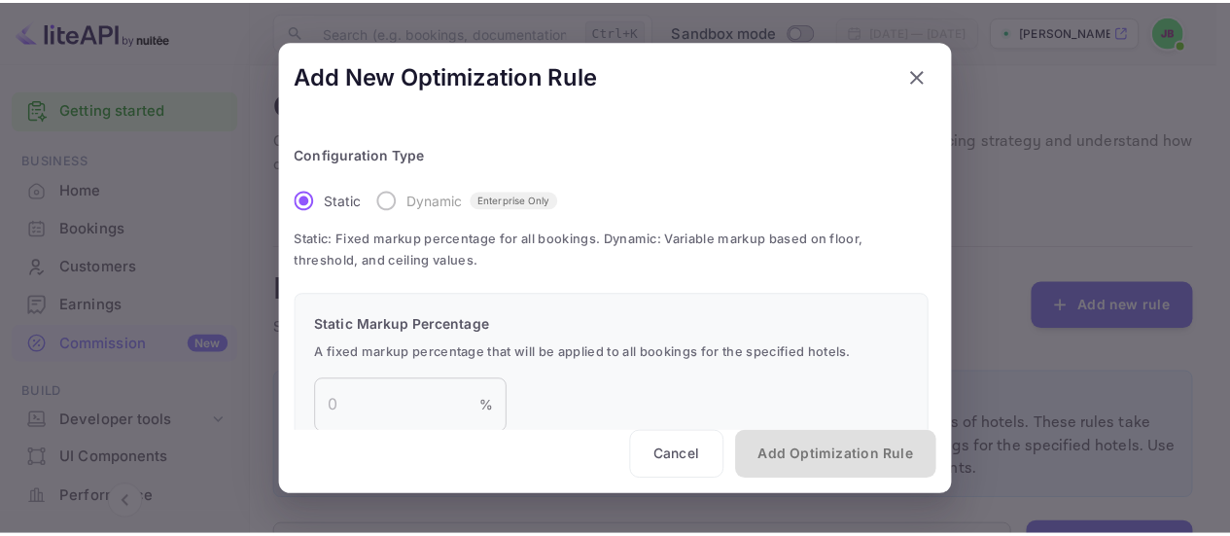
scroll to position [95, 0]
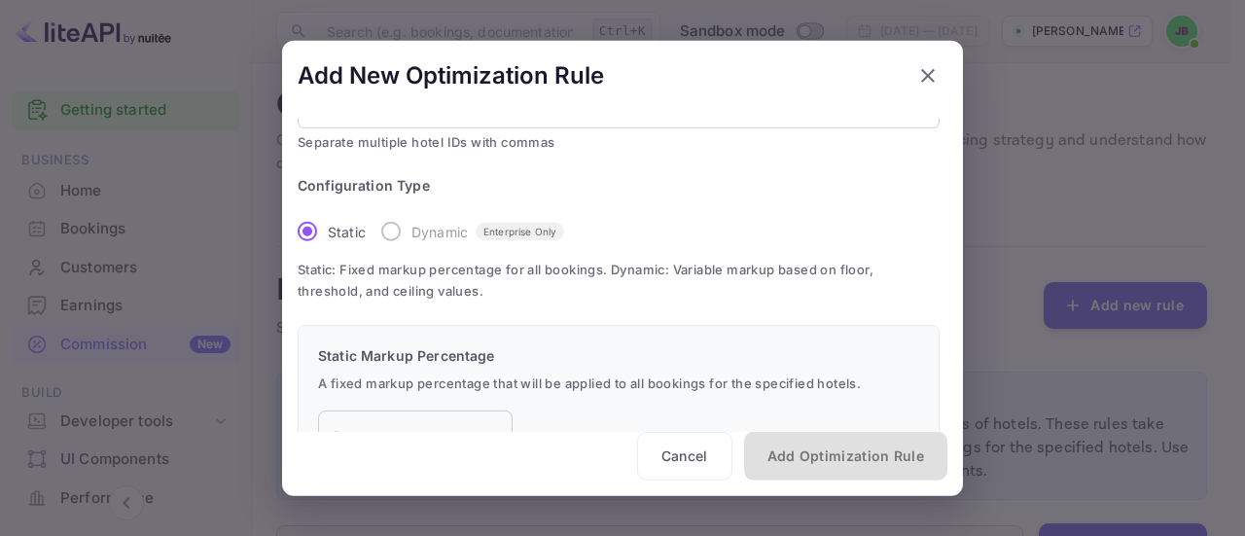
click at [400, 231] on label "Dynamic Enterprise Only" at bounding box center [467, 231] width 194 height 41
click at [397, 232] on label "Dynamic Enterprise Only" at bounding box center [467, 231] width 194 height 41
click at [439, 230] on p "Dynamic" at bounding box center [439, 231] width 56 height 20
click at [932, 80] on icon "button" at bounding box center [928, 75] width 14 height 14
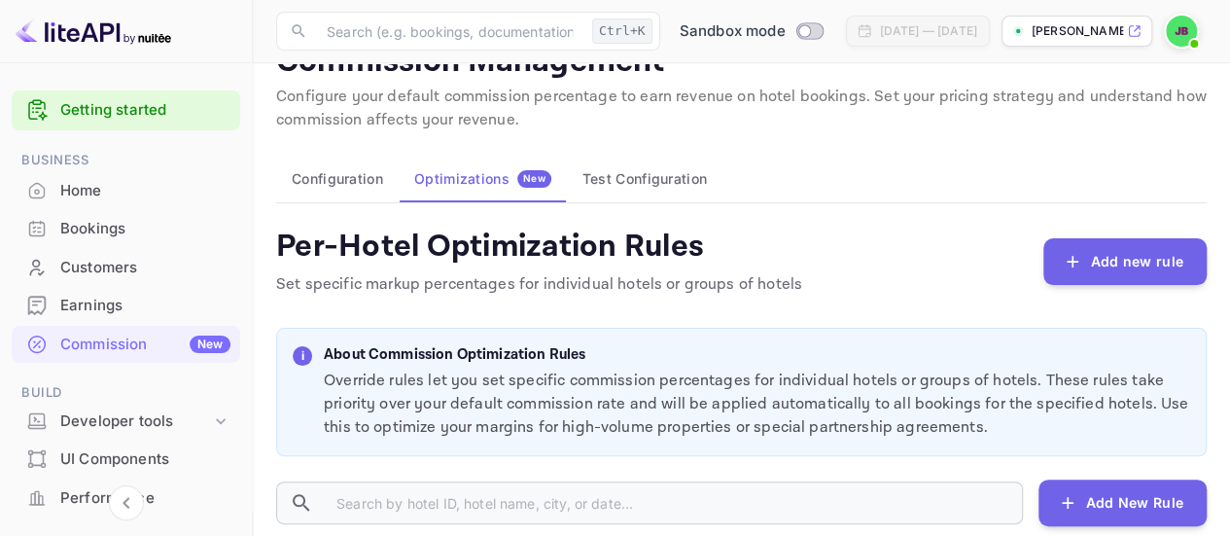
scroll to position [0, 0]
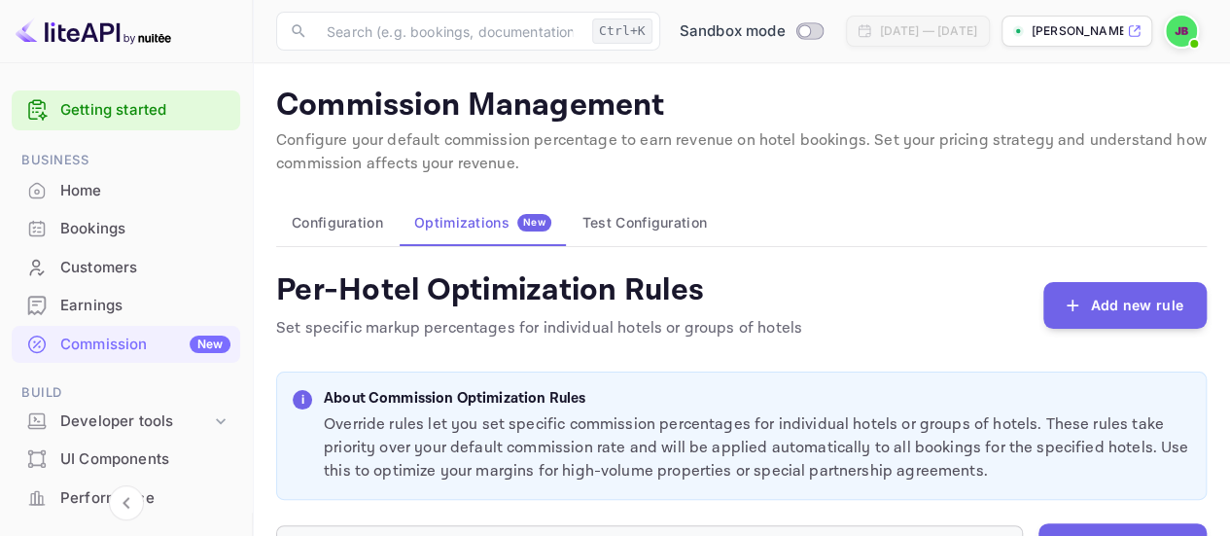
click at [1188, 22] on img at bounding box center [1181, 31] width 31 height 31
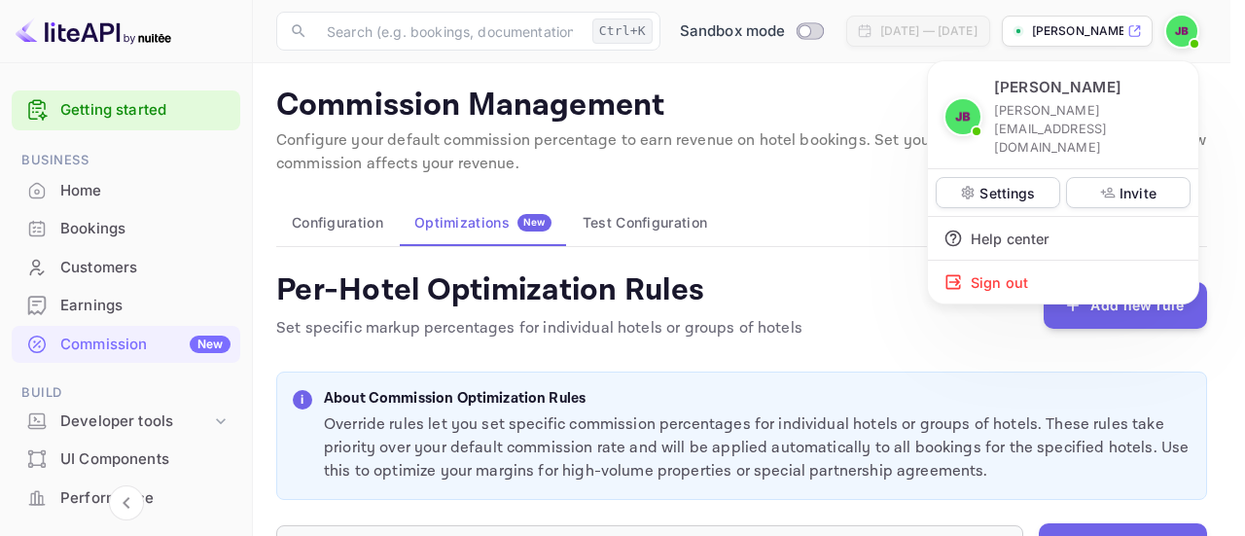
click at [1027, 183] on p "Settings" at bounding box center [1006, 193] width 55 height 20
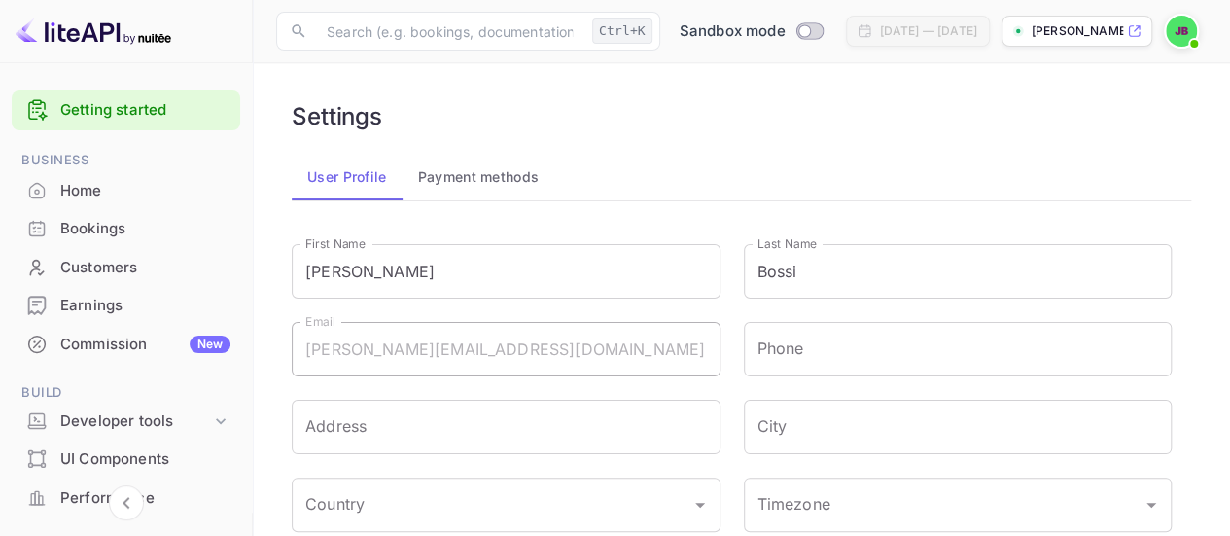
click at [490, 180] on div "[PERSON_NAME] [PERSON_NAME][EMAIL_ADDRESS][DOMAIN_NAME] Settings Invite Help ce…" at bounding box center [615, 268] width 1230 height 536
click at [459, 172] on button "Payment methods" at bounding box center [479, 177] width 153 height 47
